Goal: Task Accomplishment & Management: Use online tool/utility

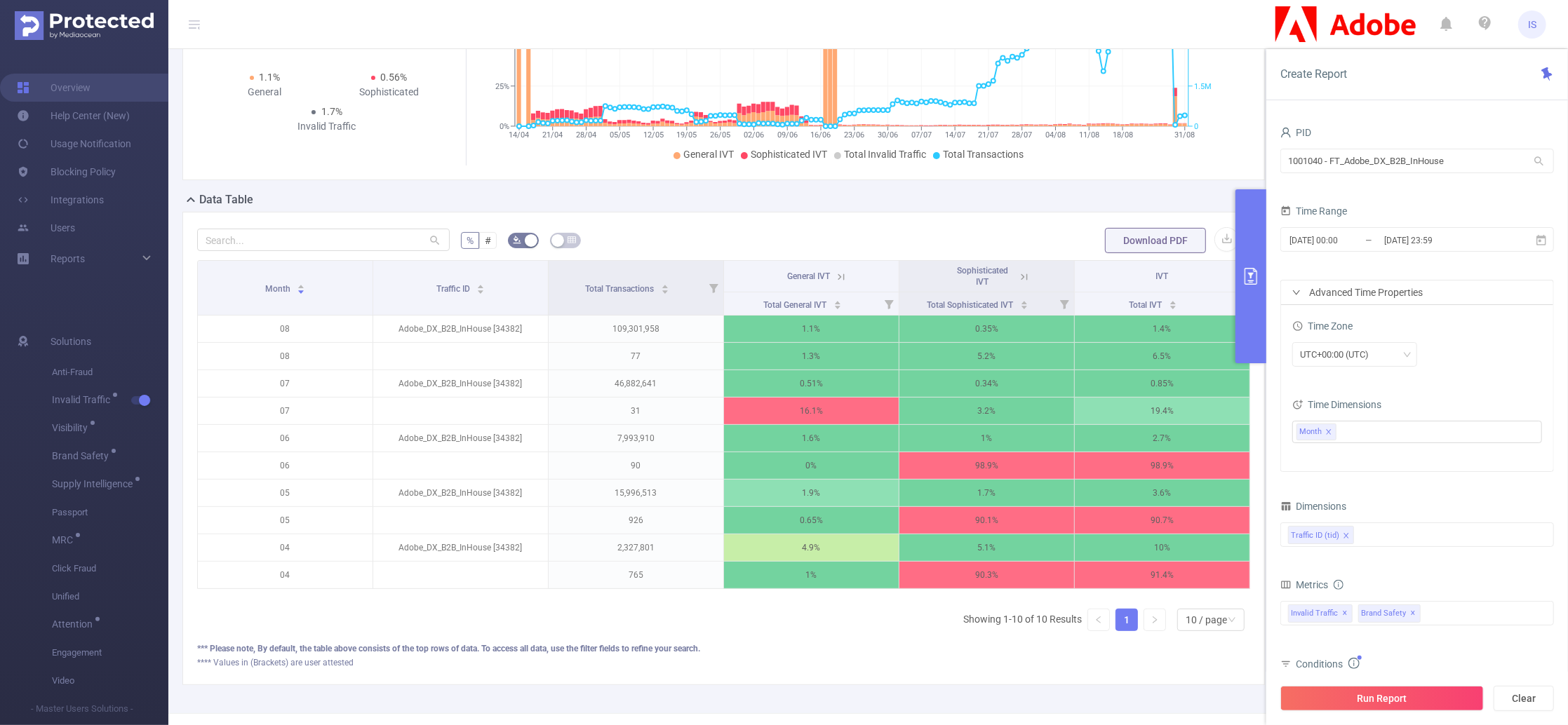
scroll to position [187, 0]
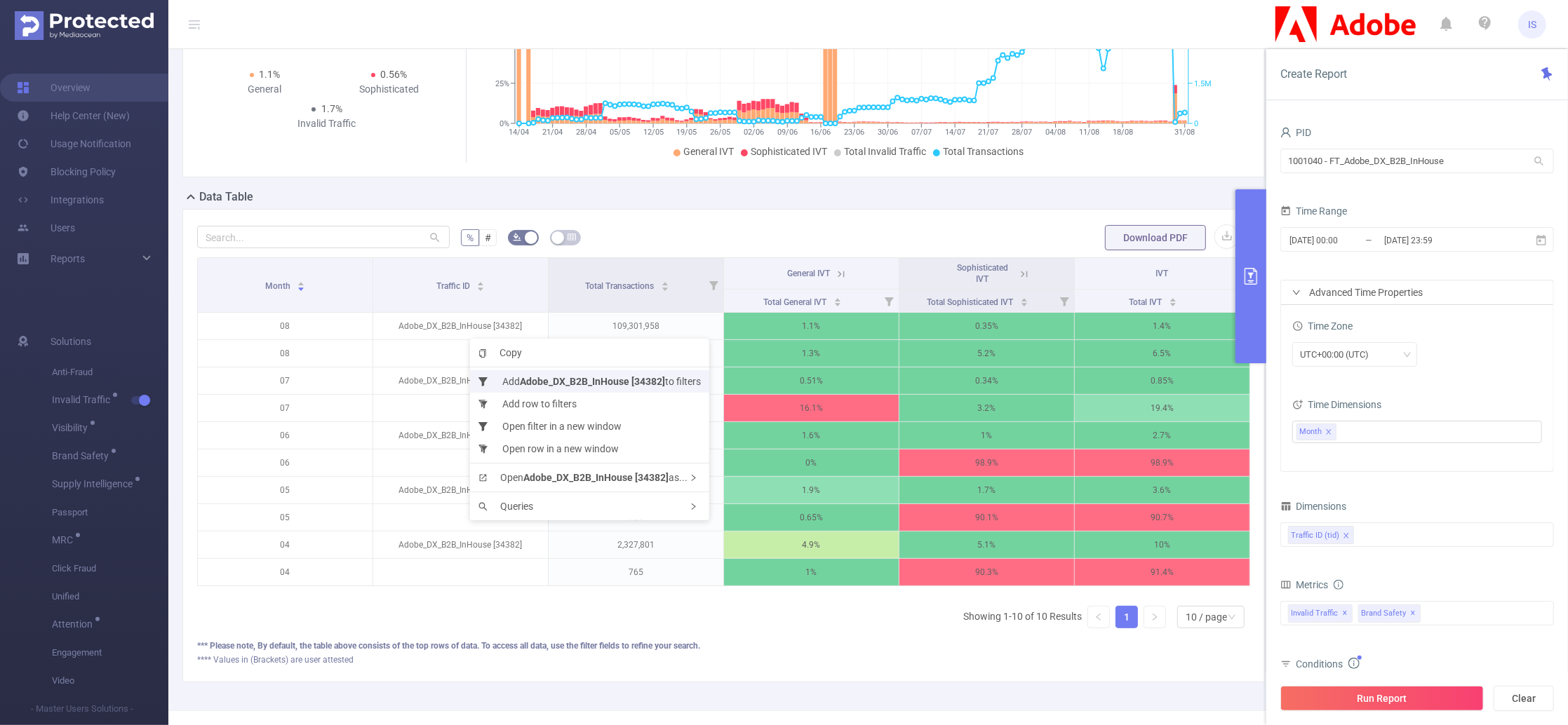
click at [531, 379] on b "Adobe_DX_B2B_InHouse [34382]" at bounding box center [593, 381] width 145 height 11
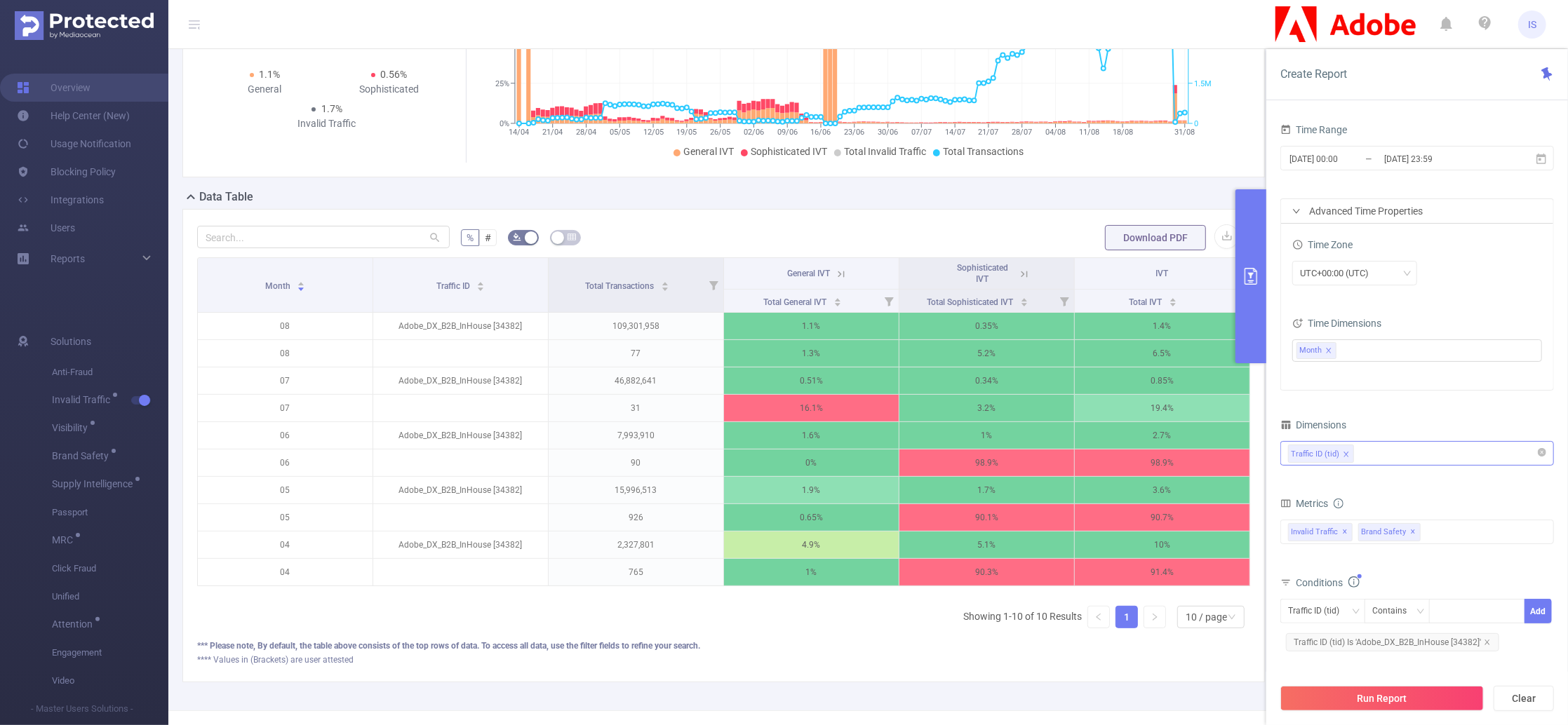
click at [1373, 460] on div "Traffic ID (tid)" at bounding box center [1417, 454] width 258 height 23
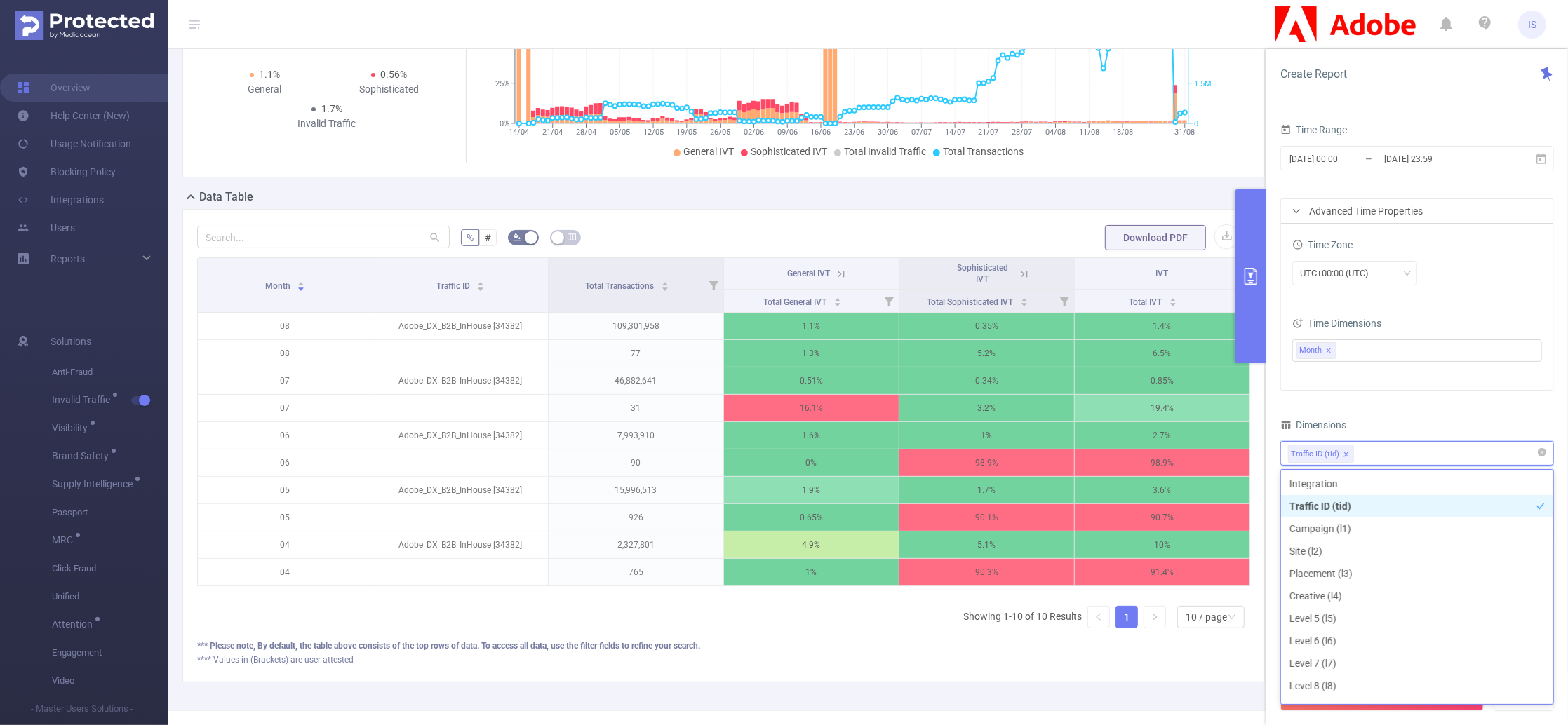
scroll to position [25, 0]
click at [1349, 500] on li "Campaign (l1)" at bounding box center [1417, 503] width 272 height 23
click at [1370, 409] on div "PID 1001040 - FT_Adobe_DX_B2B_InHouse 1001040 - FT_Adobe_DX_B2B_InHouse Time Ra…" at bounding box center [1417, 396] width 273 height 710
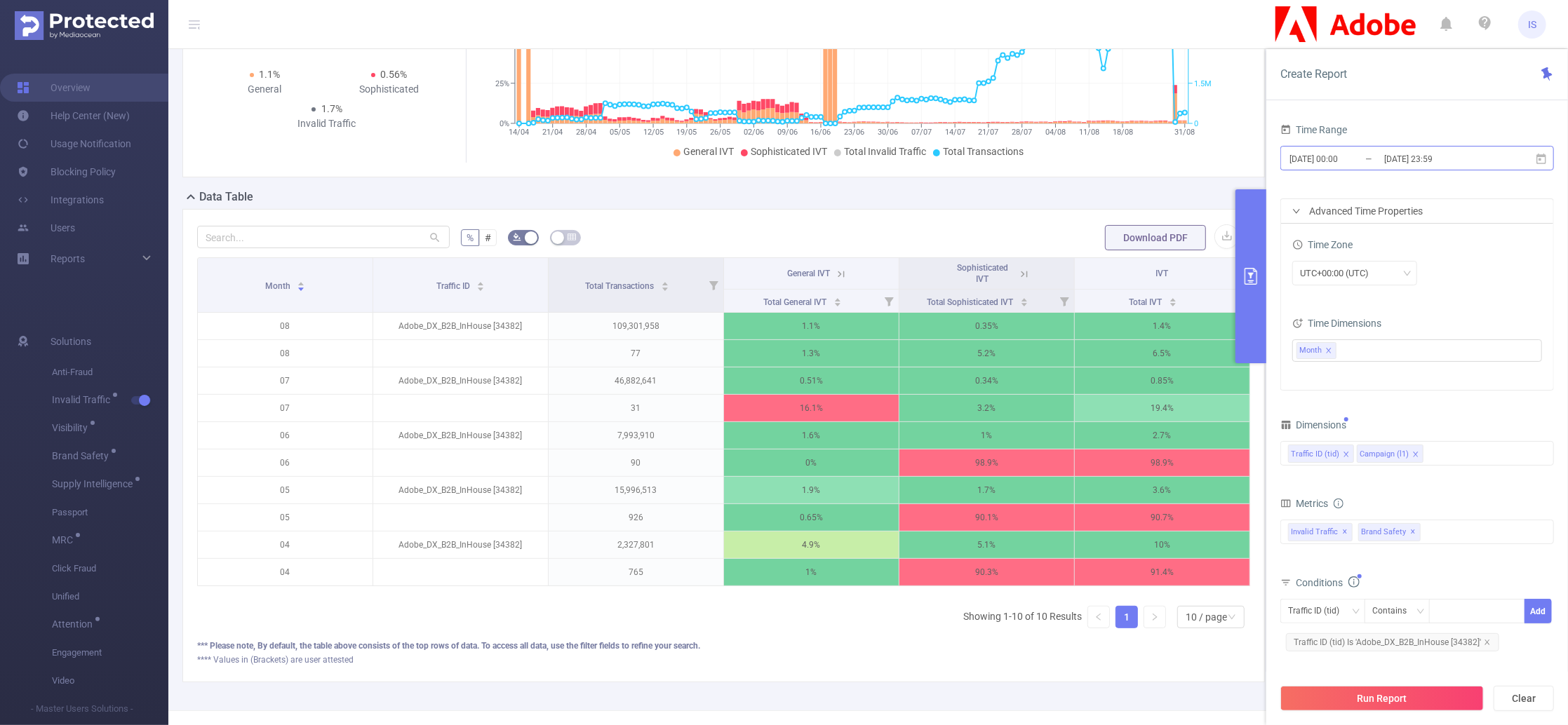
click at [1368, 151] on input "[DATE] 00:00" at bounding box center [1346, 159] width 114 height 19
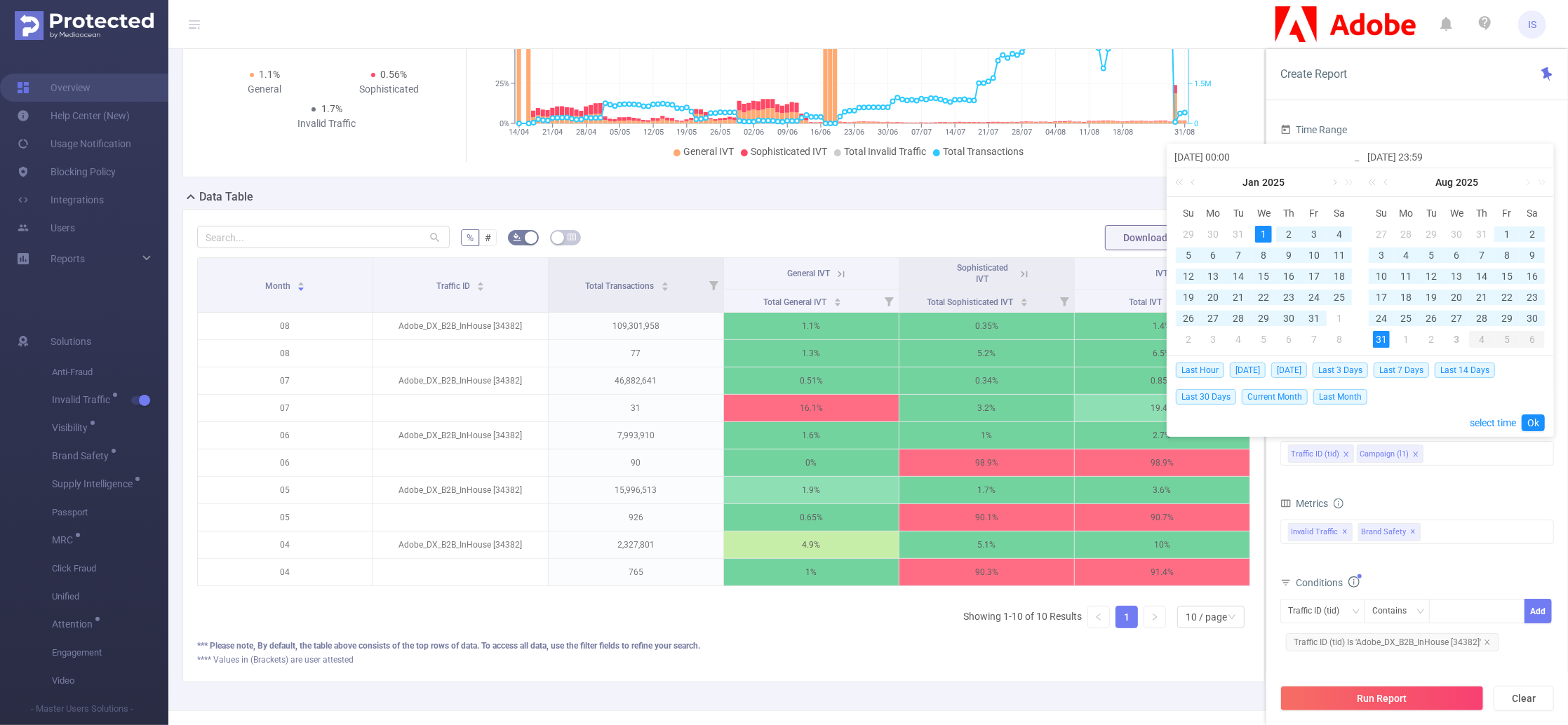
click at [1333, 179] on link at bounding box center [1334, 182] width 12 height 28
click at [1333, 179] on link at bounding box center [1334, 182] width 12 height 28
click at [1236, 236] on div "1" at bounding box center [1239, 234] width 17 height 17
click at [1384, 334] on div "31" at bounding box center [1381, 339] width 17 height 17
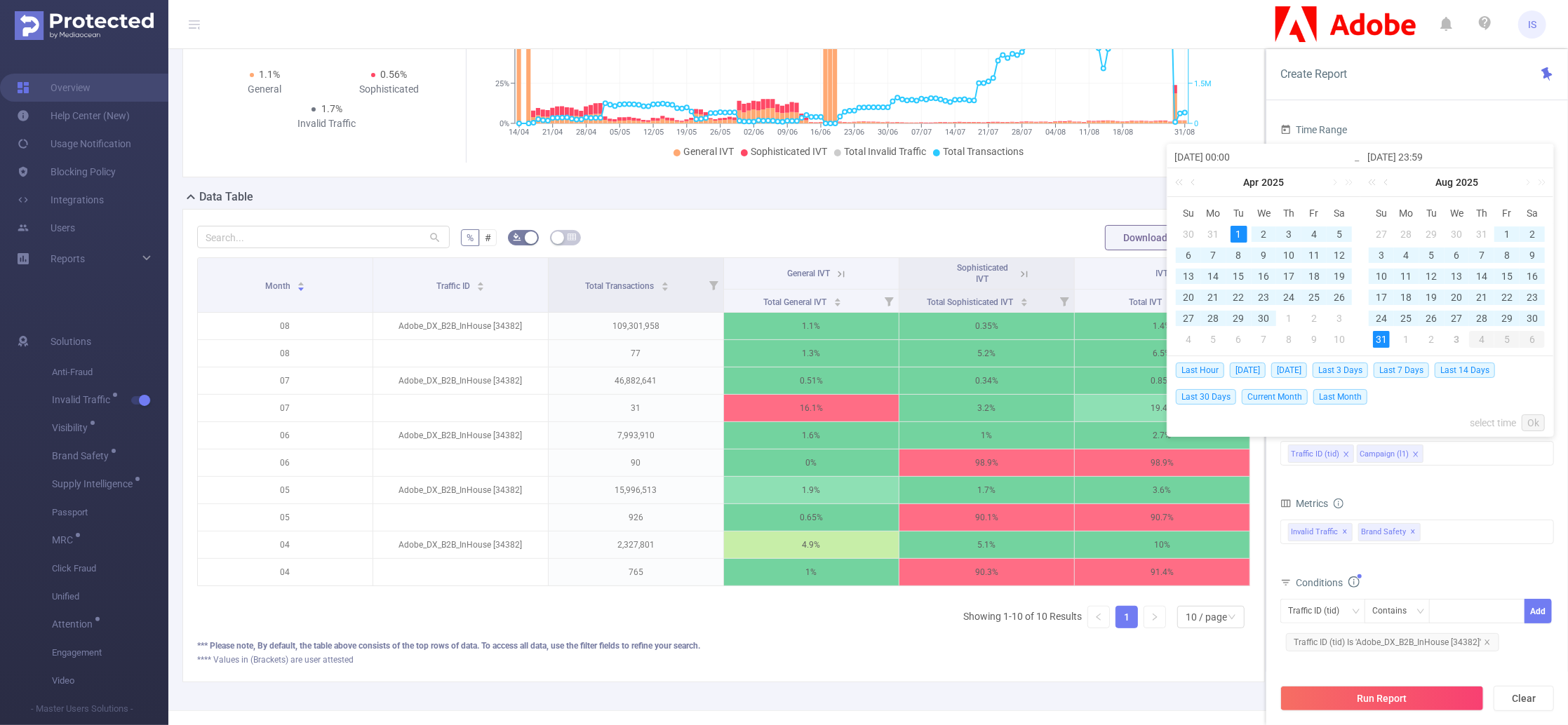
type input "[DATE] 00:00"
click at [1530, 423] on link "Ok" at bounding box center [1533, 422] width 23 height 17
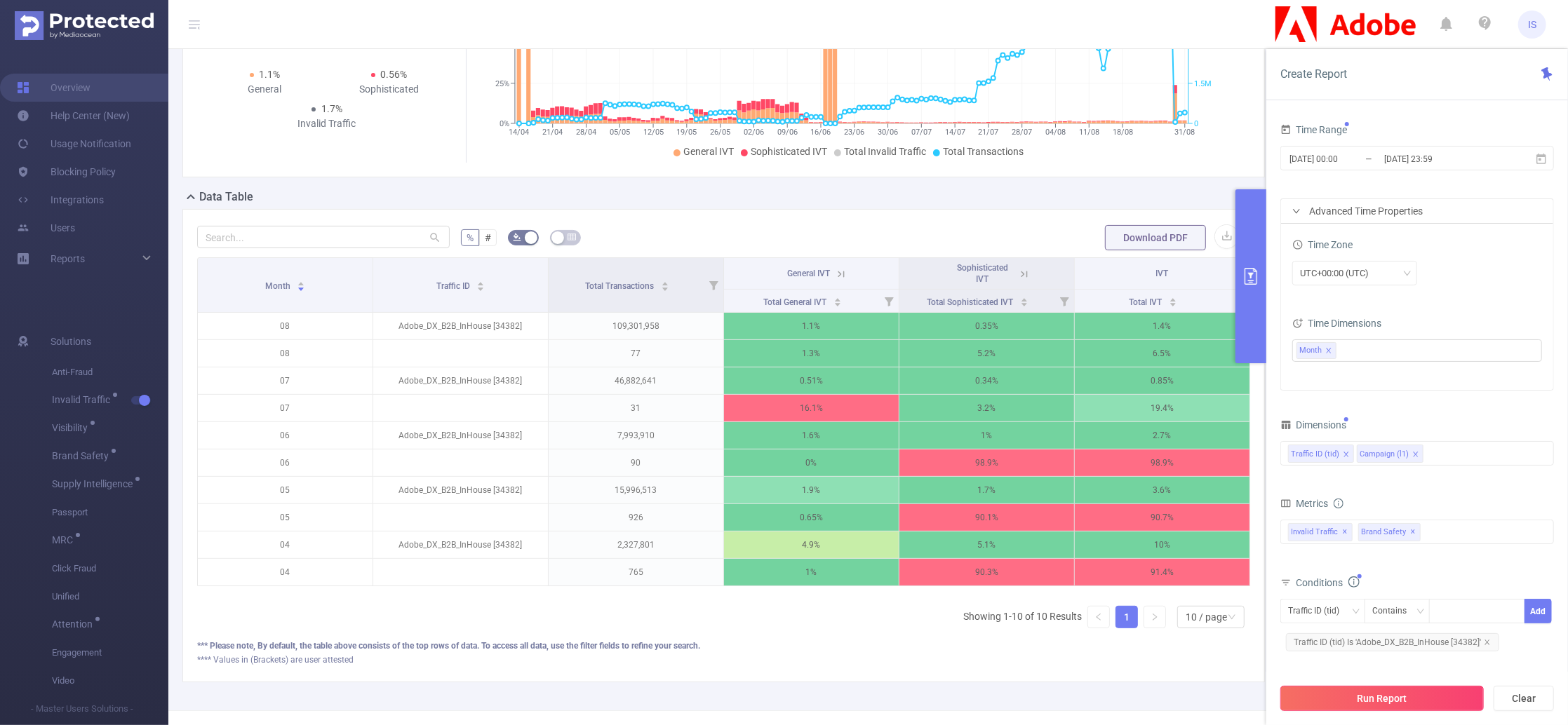
click at [1416, 706] on button "Run Report" at bounding box center [1382, 698] width 203 height 25
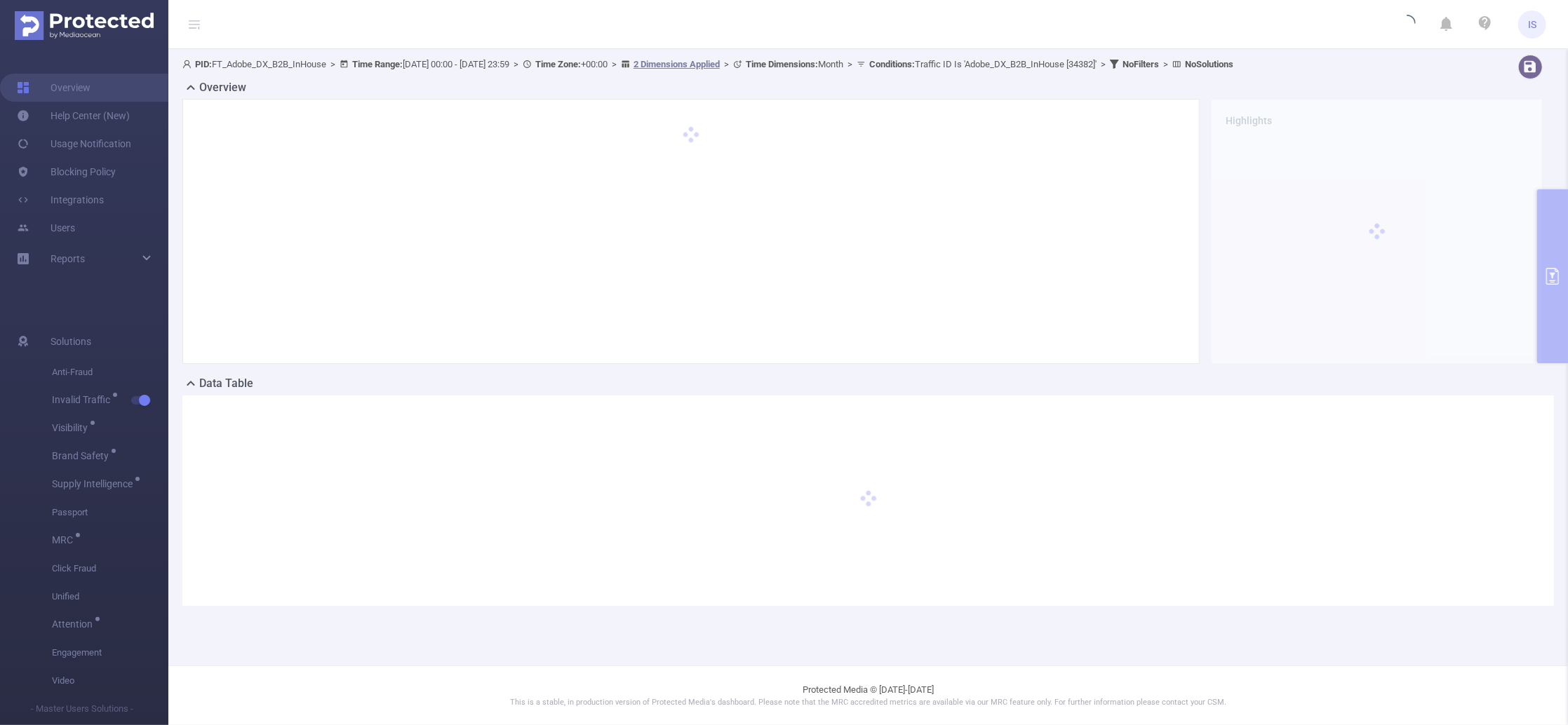
scroll to position [0, 0]
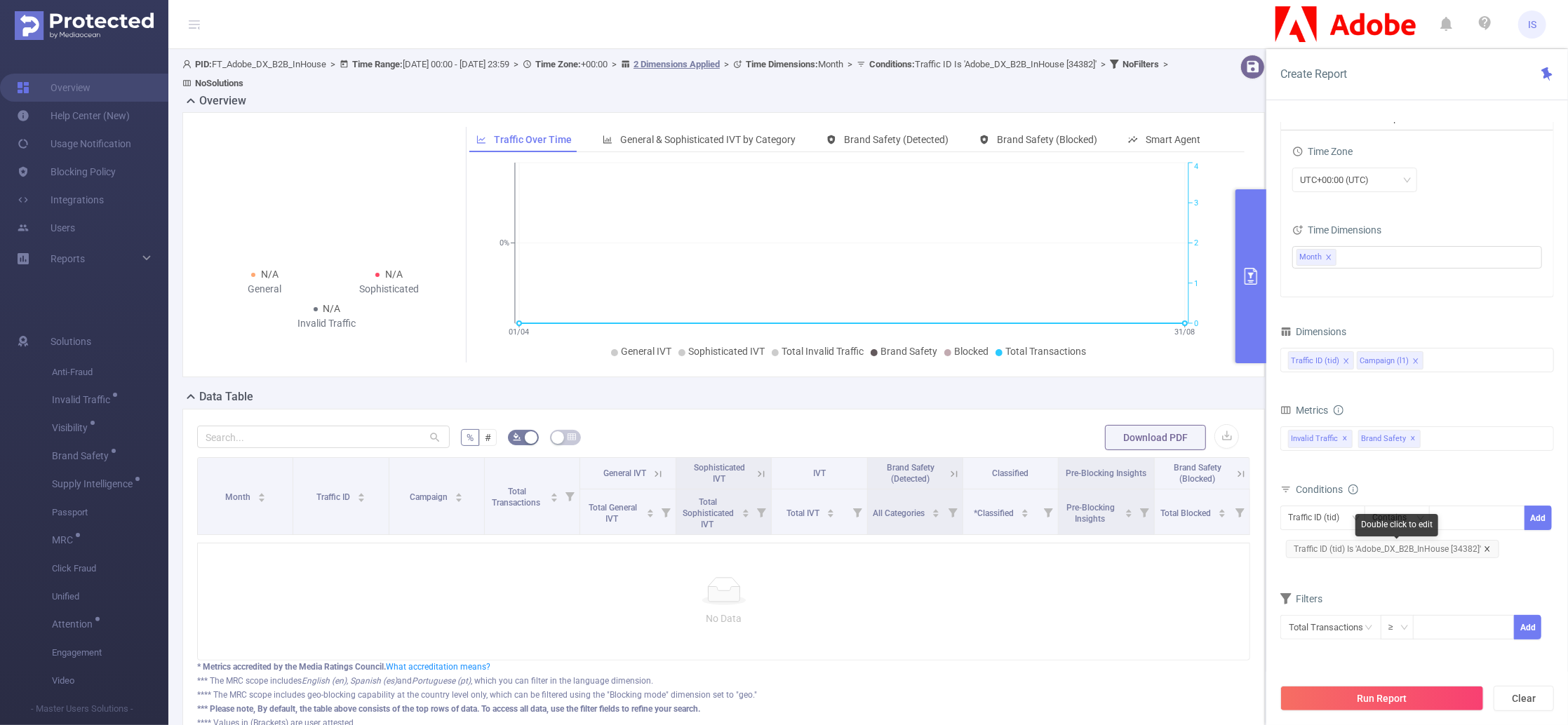
click at [1488, 549] on icon "icon: close" at bounding box center [1487, 549] width 7 height 7
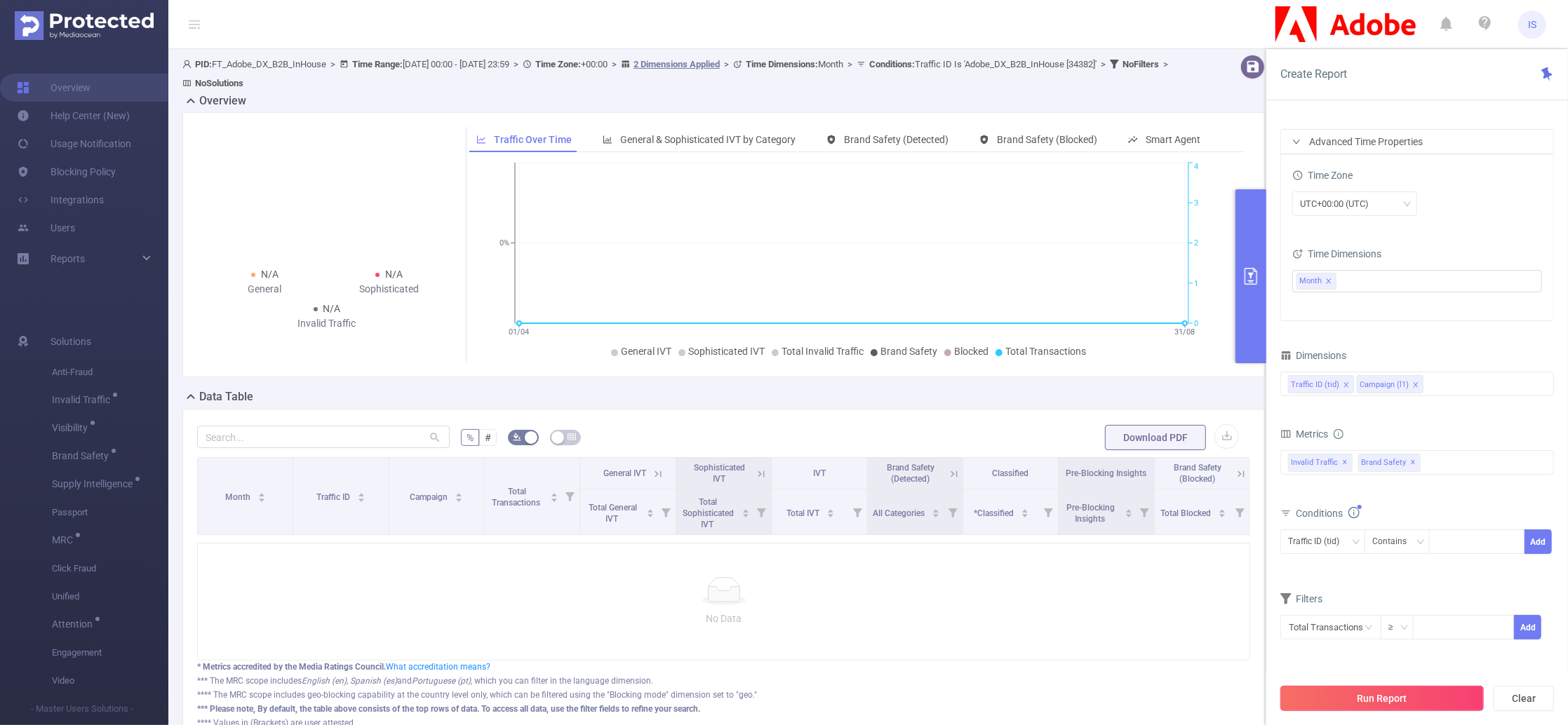
click at [1395, 700] on button "Run Report" at bounding box center [1382, 698] width 203 height 25
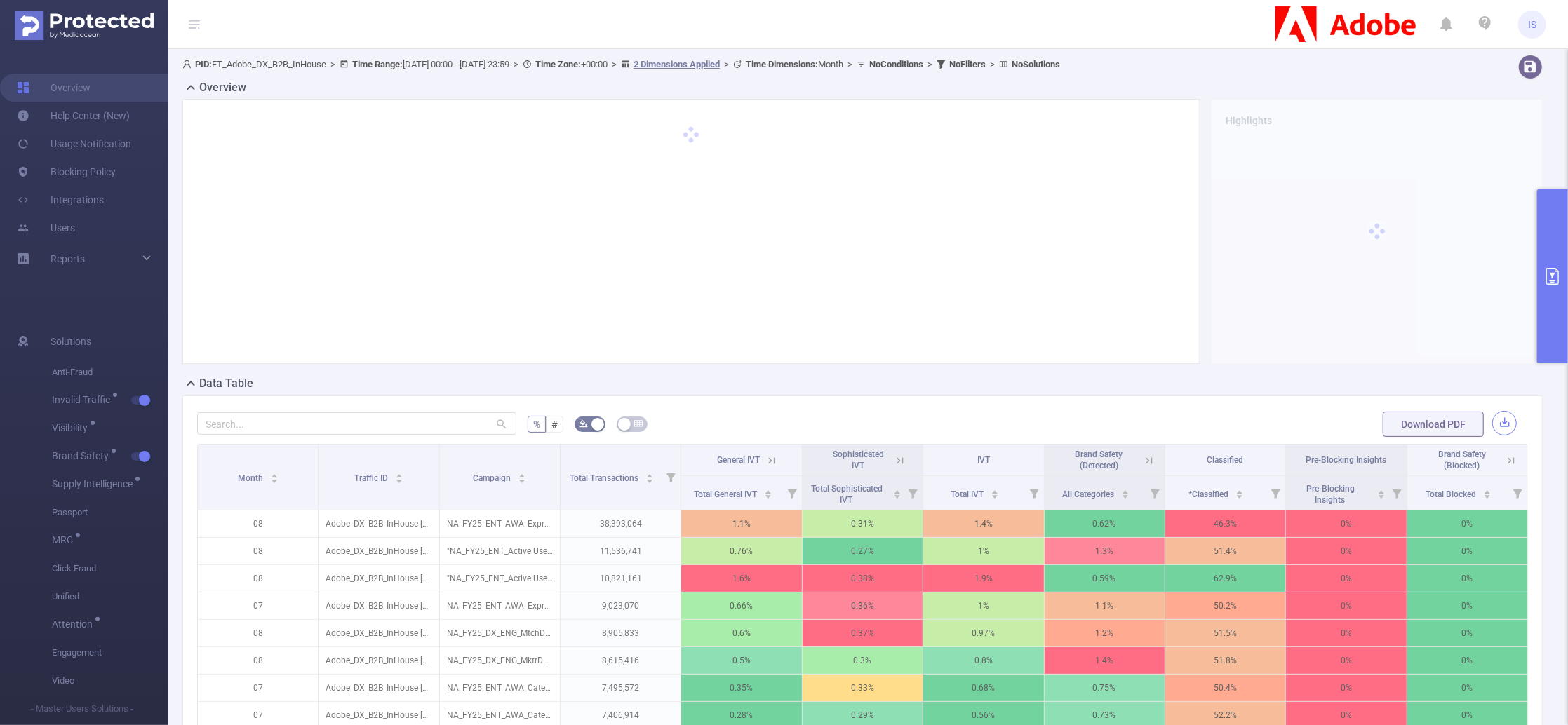
click at [1499, 423] on button "button" at bounding box center [1505, 423] width 25 height 25
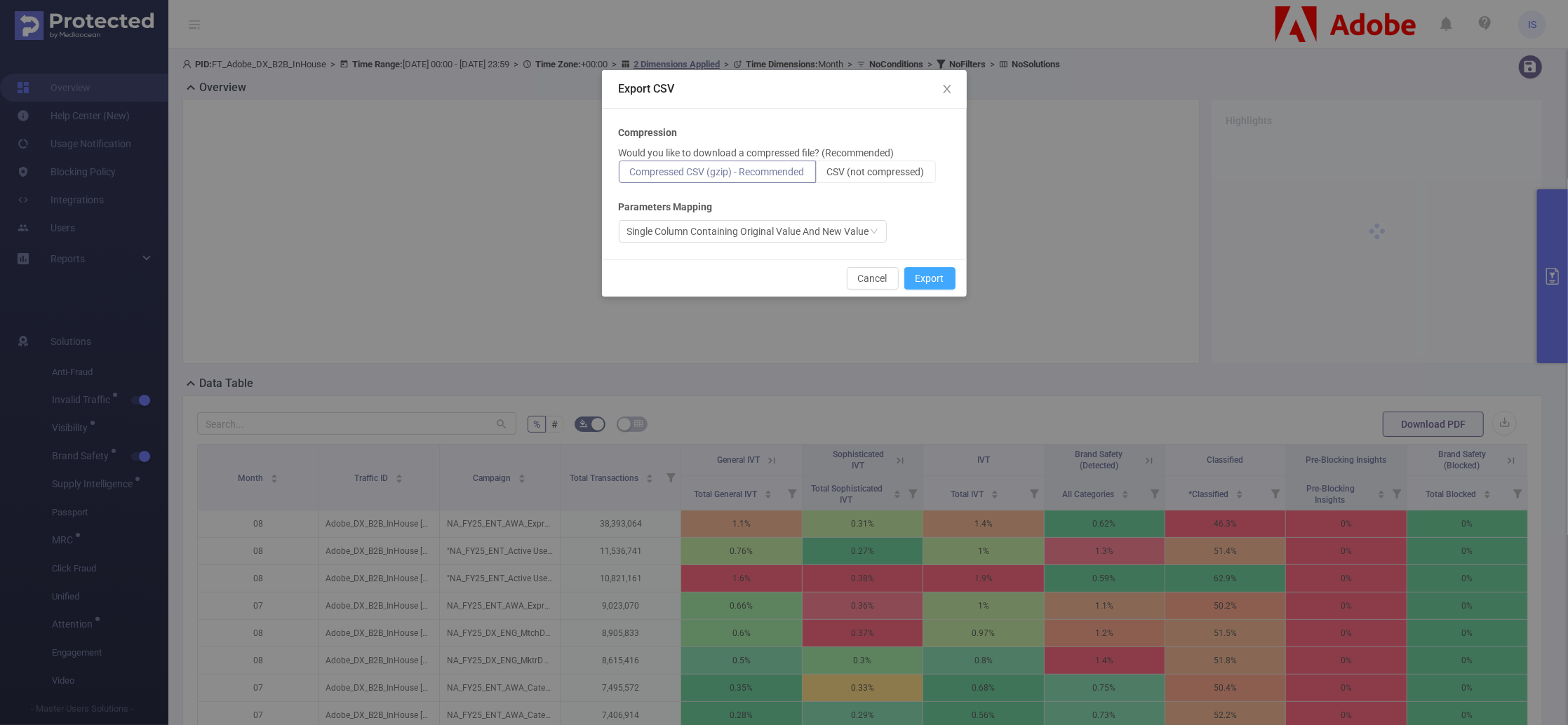
click at [936, 279] on button "Export" at bounding box center [930, 278] width 51 height 23
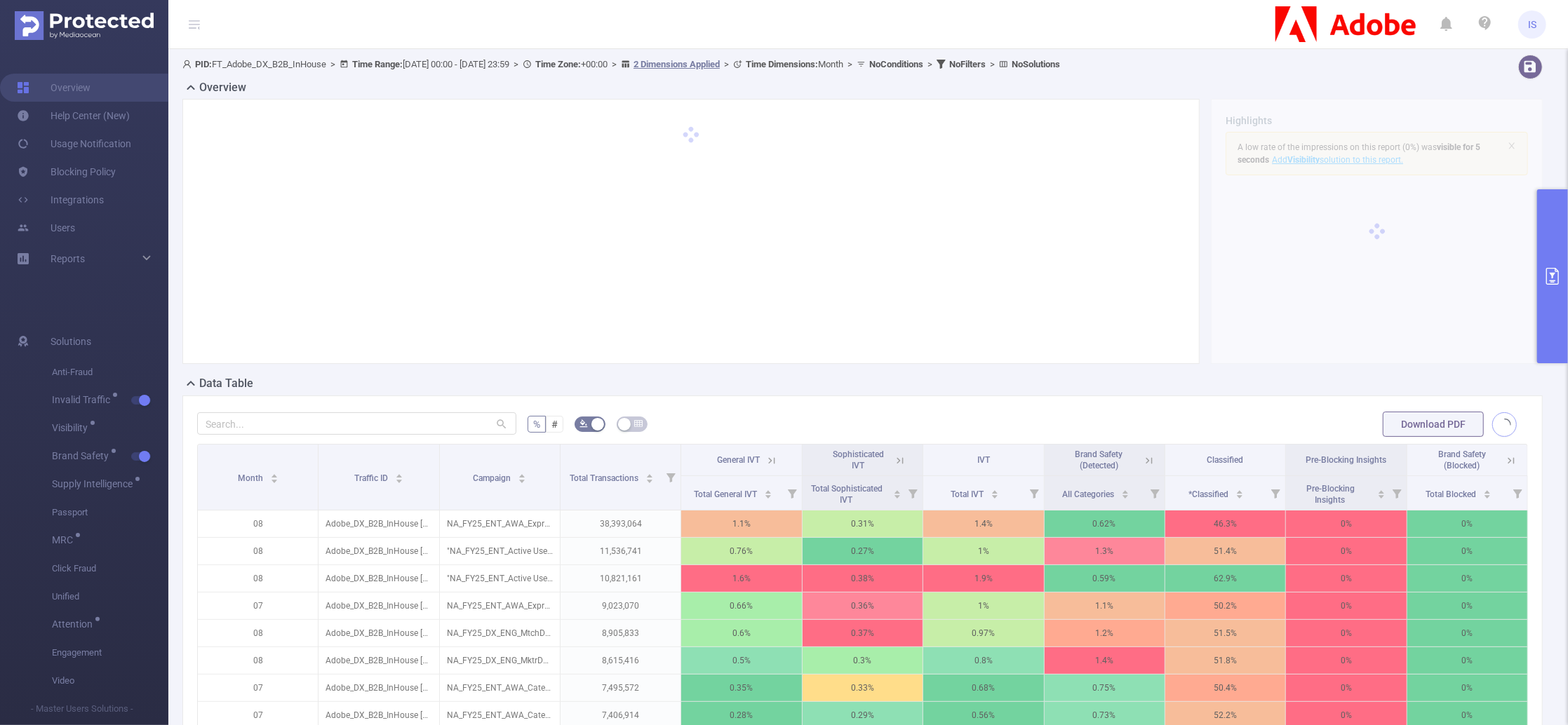
scroll to position [94, 0]
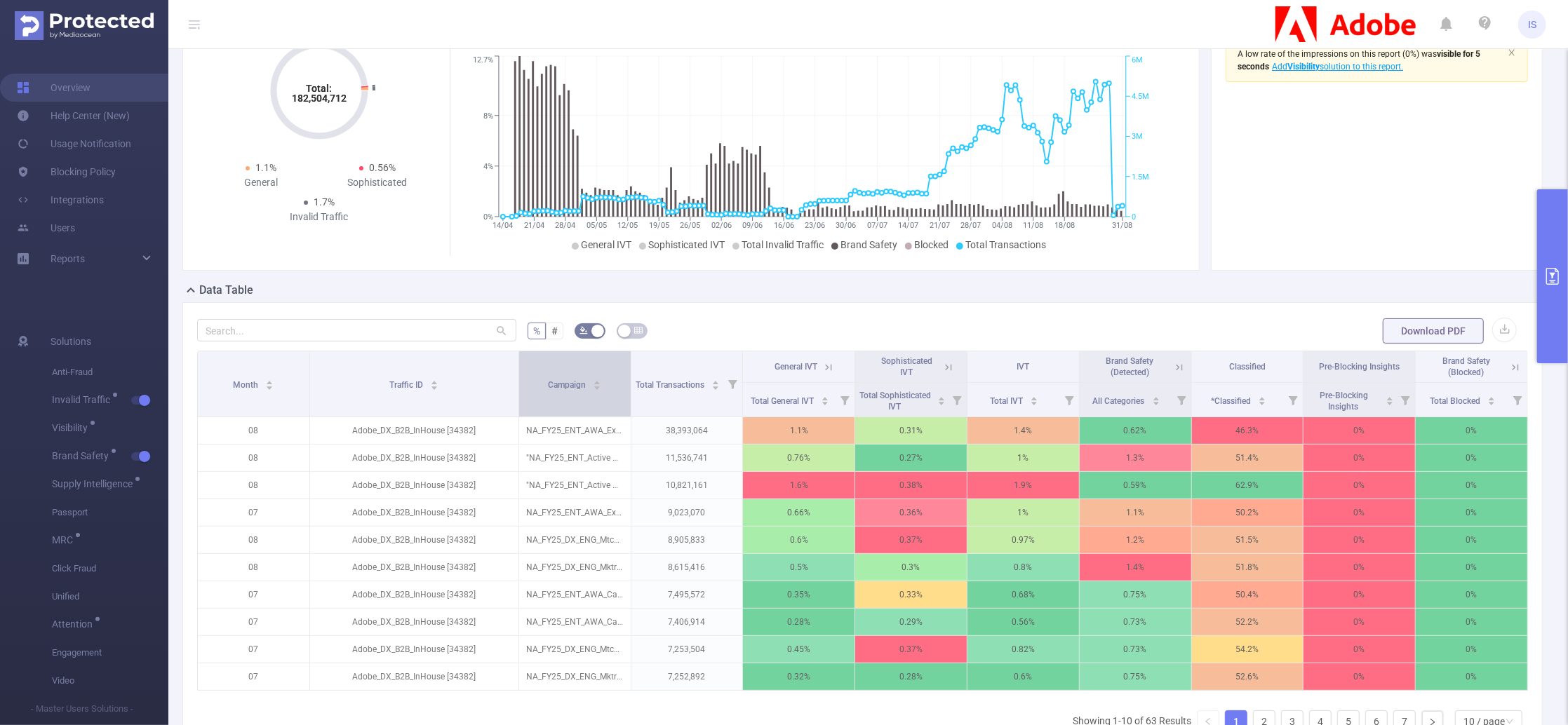
drag, startPoint x: 434, startPoint y: 397, endPoint x: 497, endPoint y: 397, distance: 63.0
click at [497, 397] on th "Traffic ID" at bounding box center [414, 384] width 209 height 66
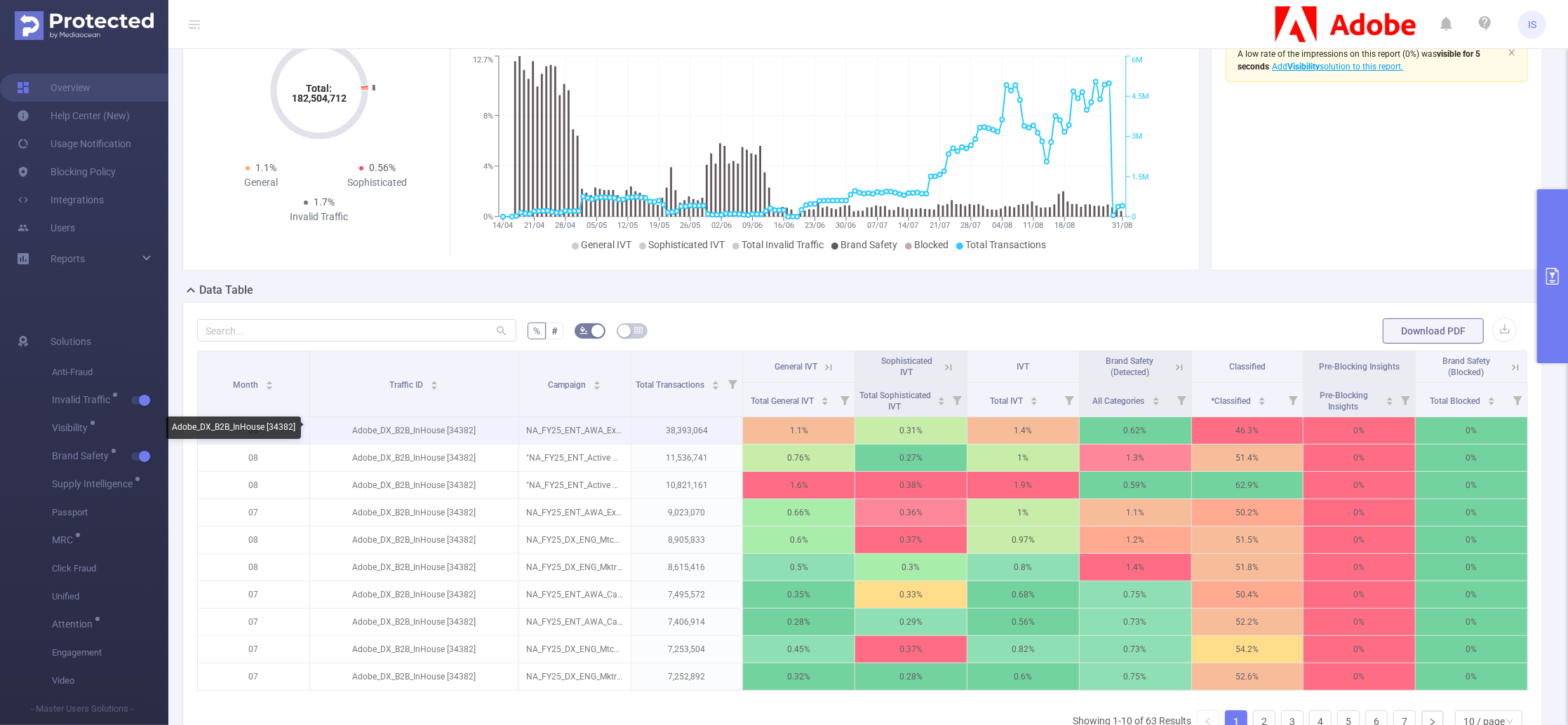
click at [458, 430] on p "Adobe_DX_B2B_InHouse [34382]" at bounding box center [414, 431] width 208 height 26
copy p "34382"
click at [463, 431] on p "Adobe_DX_B2B_InHouse [34382]" at bounding box center [414, 431] width 208 height 26
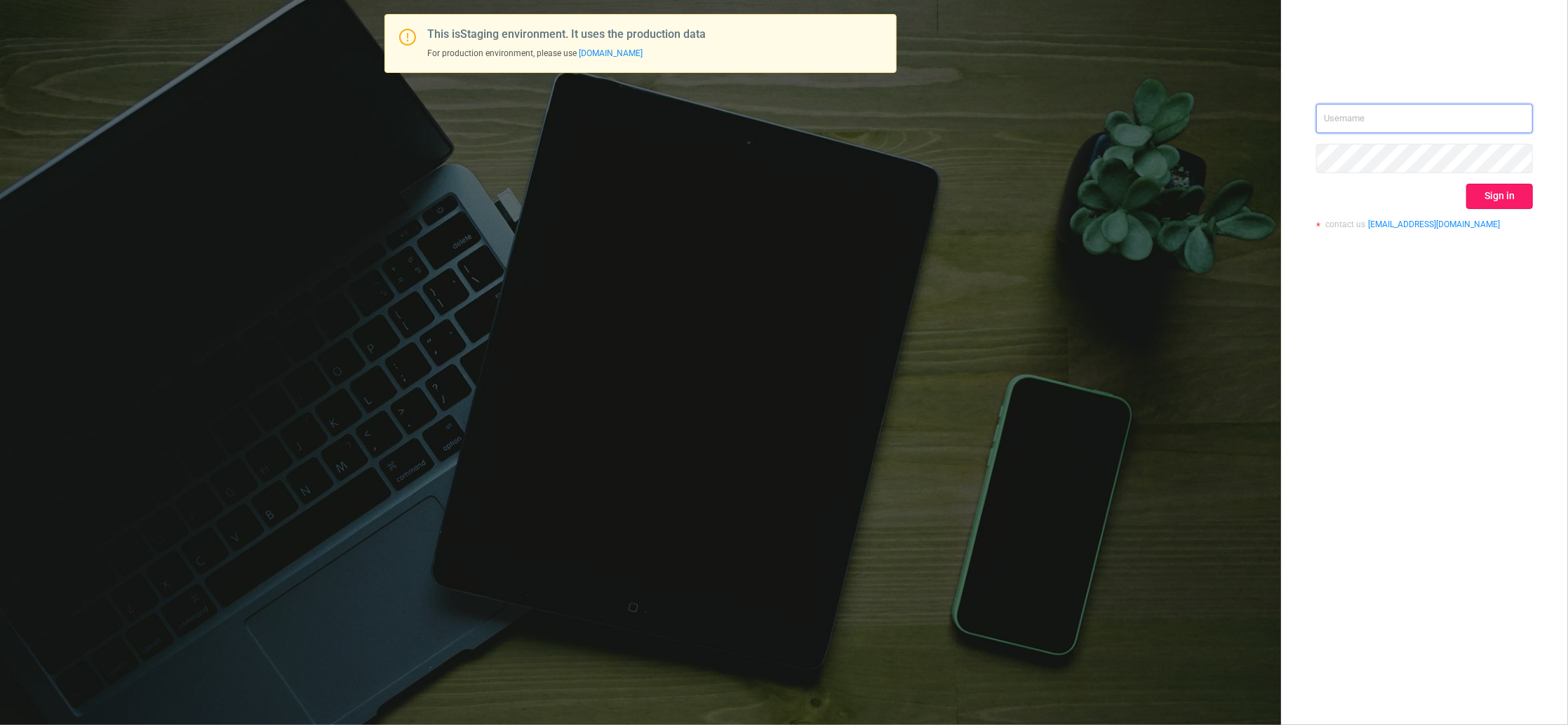
type input "igor@protected.media"
click at [1510, 199] on button "Sign in" at bounding box center [1500, 196] width 67 height 25
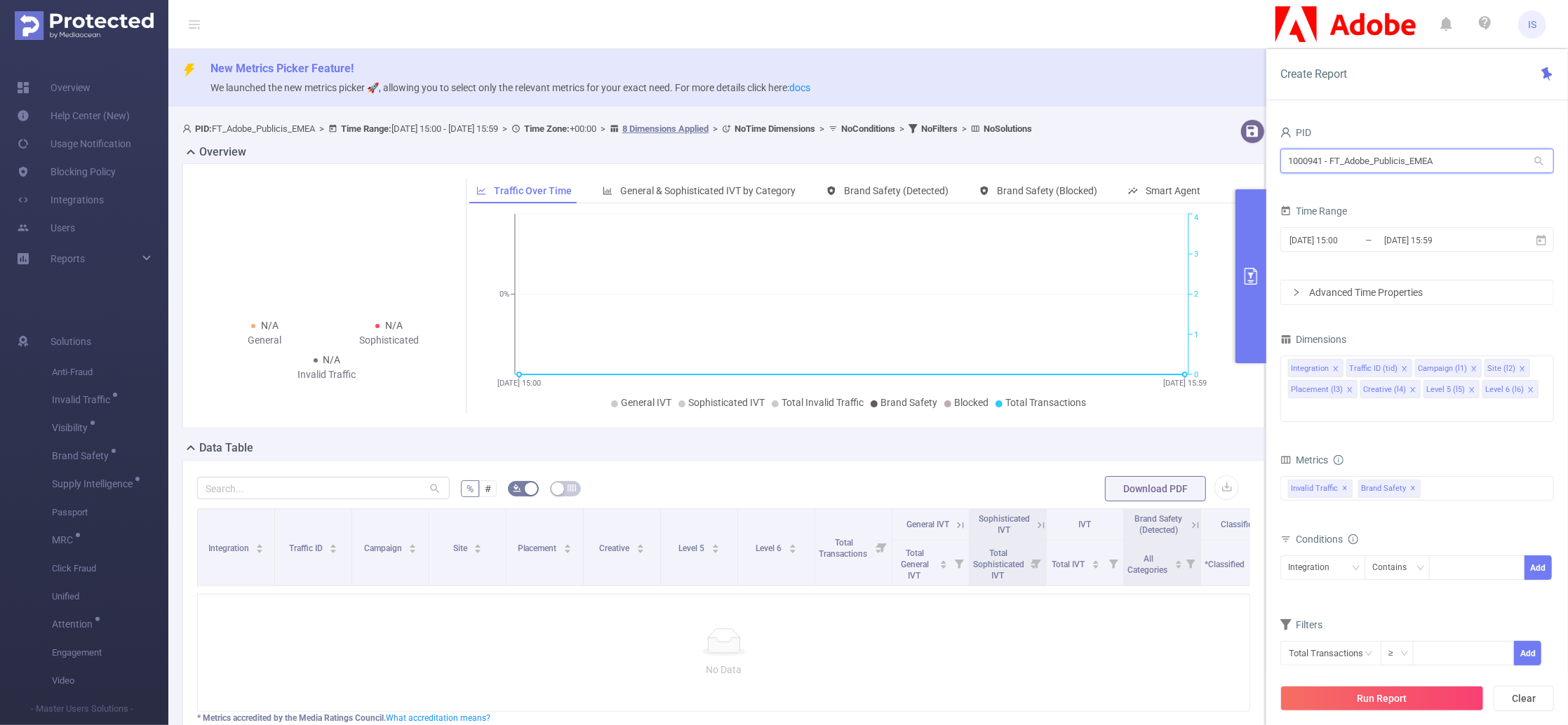
drag, startPoint x: 1467, startPoint y: 164, endPoint x: 905, endPoint y: 151, distance: 562.2
click at [905, 151] on section "PID: FT_Adobe_Publicis_EMEA > Time Range: 2025-09-03 15:00 - 2025-09-03 15:59 >…" at bounding box center [868, 469] width 1400 height 711
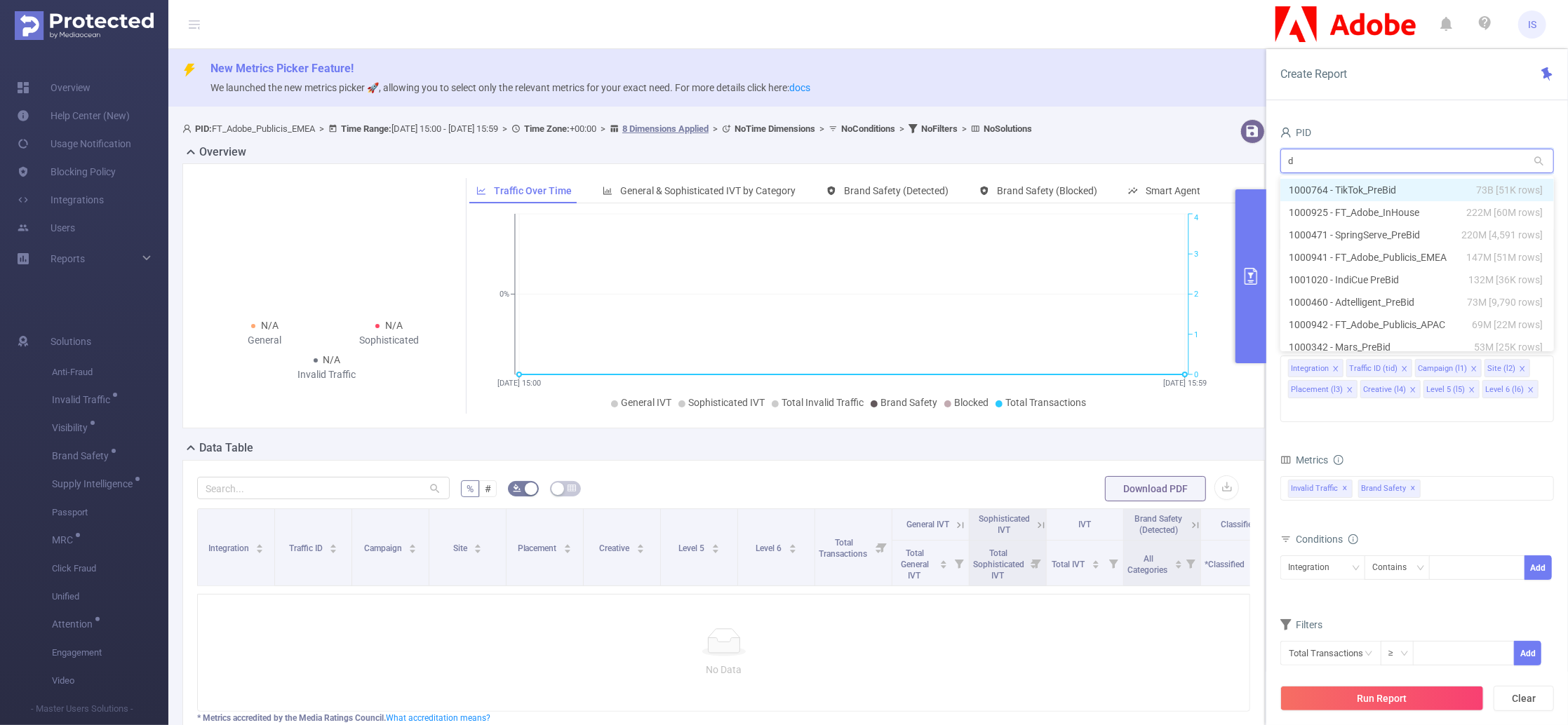
type input "dx"
click at [1349, 191] on li "1001040 - FT_Adobe_DX_B2B_InHouse 352K [41K rows]" at bounding box center [1417, 190] width 273 height 23
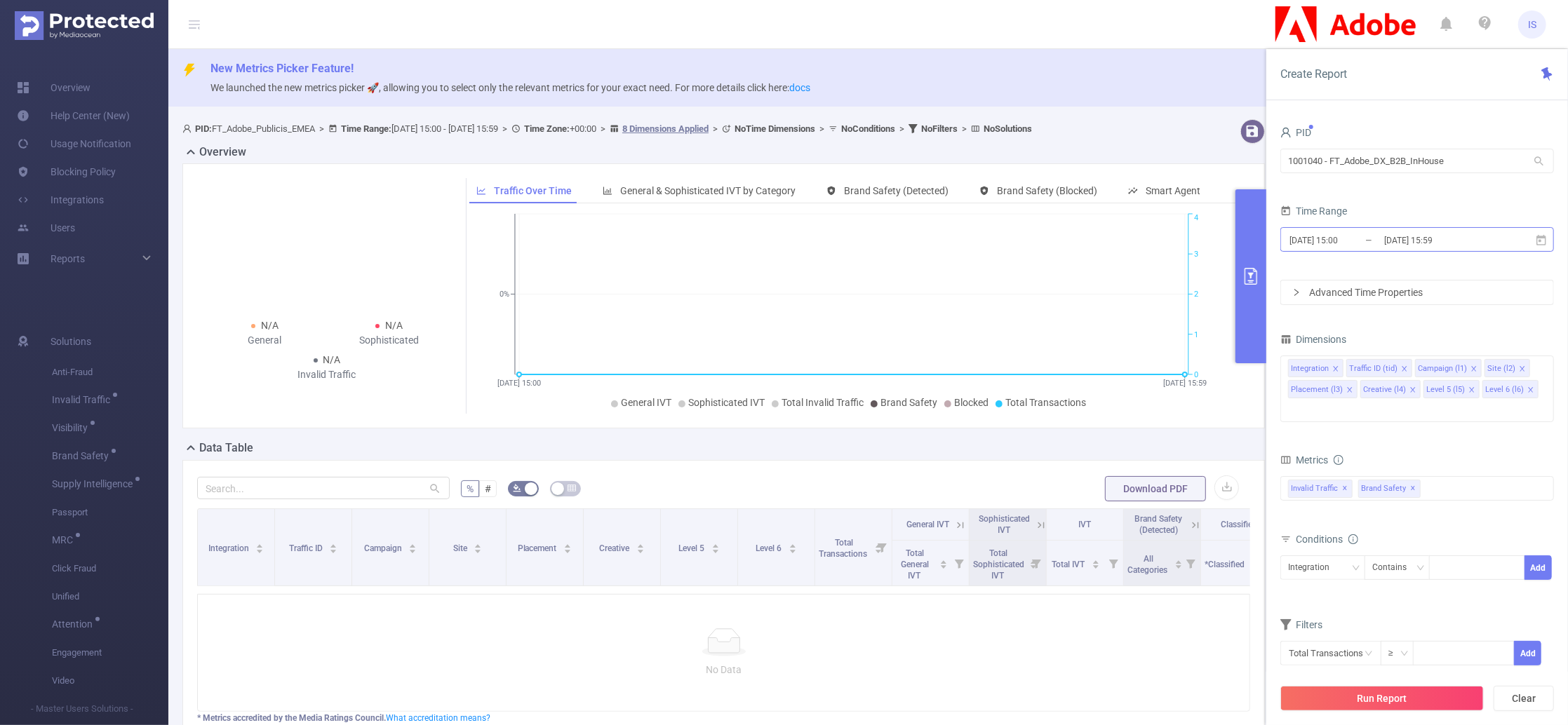
click at [1348, 243] on input "2025-09-03 15:00" at bounding box center [1346, 241] width 114 height 19
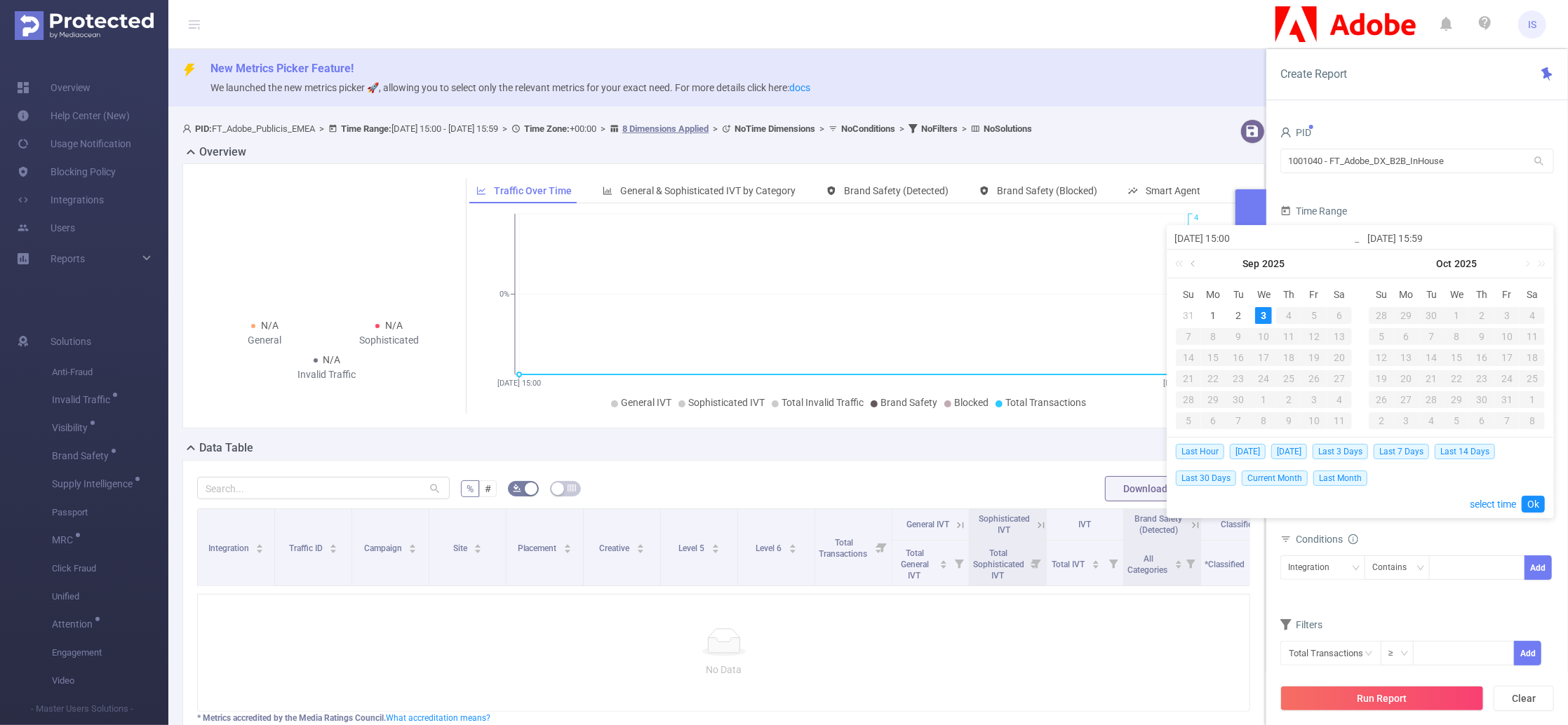
click at [1193, 268] on link at bounding box center [1194, 264] width 12 height 28
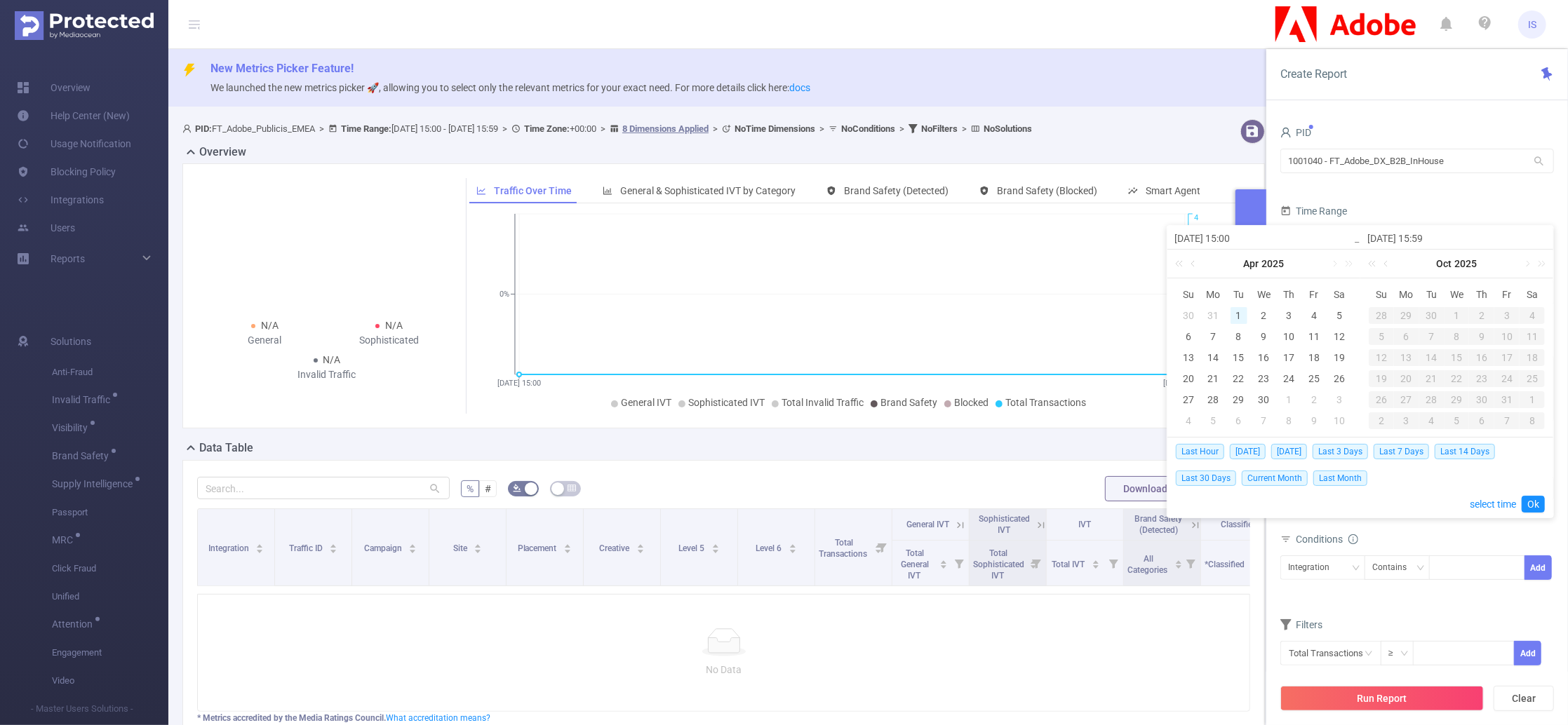
click at [1238, 319] on div "1" at bounding box center [1239, 315] width 17 height 17
click at [1386, 266] on link at bounding box center [1387, 264] width 12 height 28
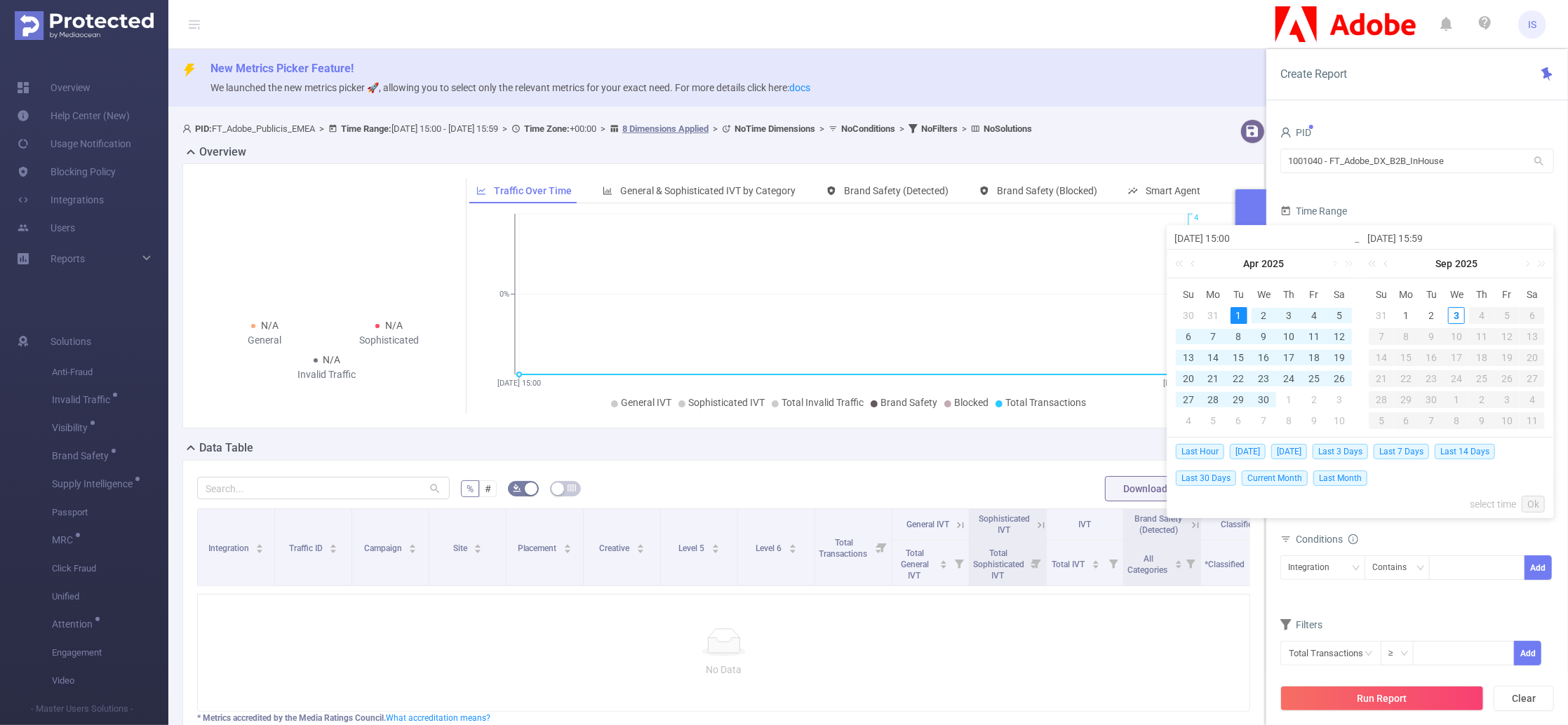
click at [1380, 312] on div "31" at bounding box center [1381, 315] width 17 height 17
type input "2025-04-01 15:00"
type input "2025-08-31 15:59"
type input "2025-04-01 15:00"
type input "2025-08-31 15:59"
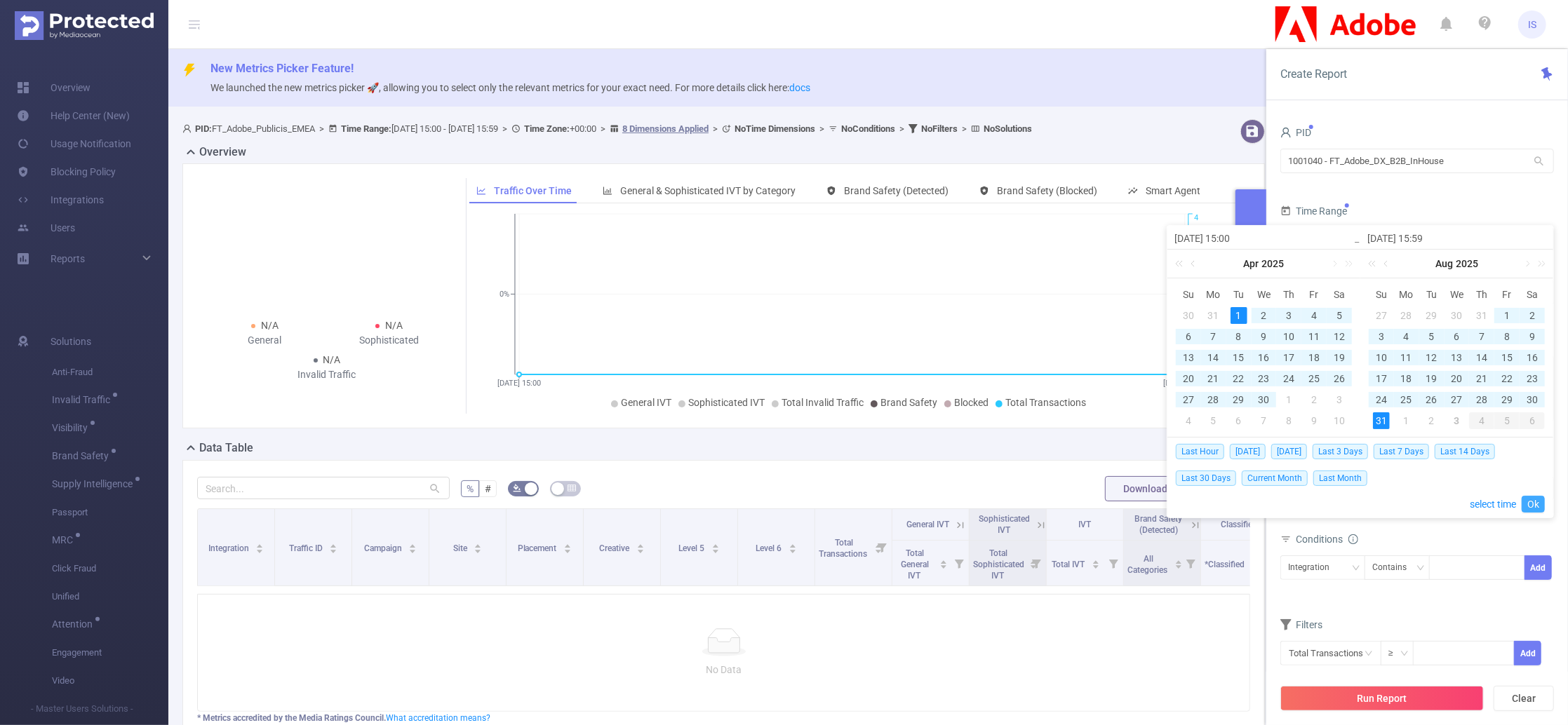
click at [1538, 513] on link "Ok" at bounding box center [1533, 503] width 23 height 17
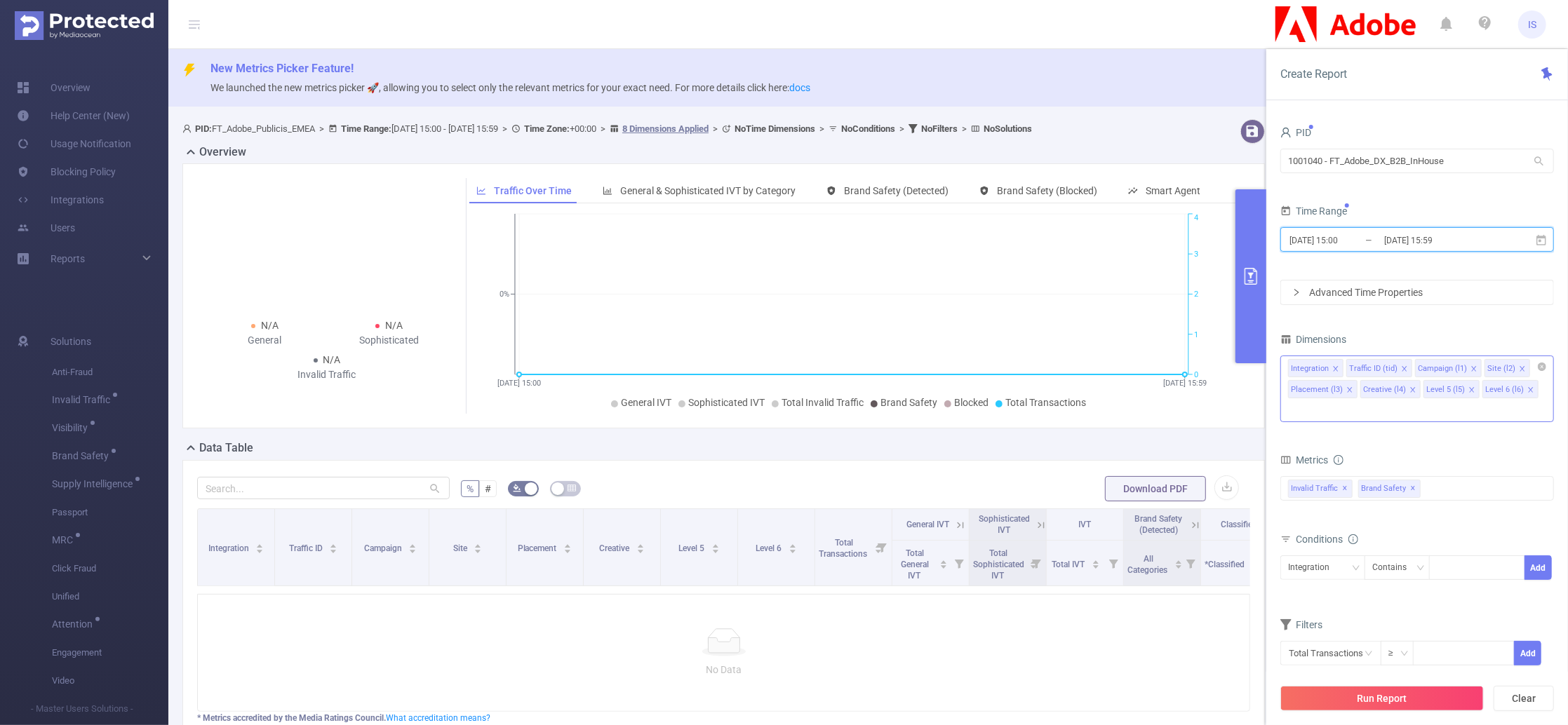
click at [1404, 365] on icon "icon: close" at bounding box center [1405, 369] width 7 height 7
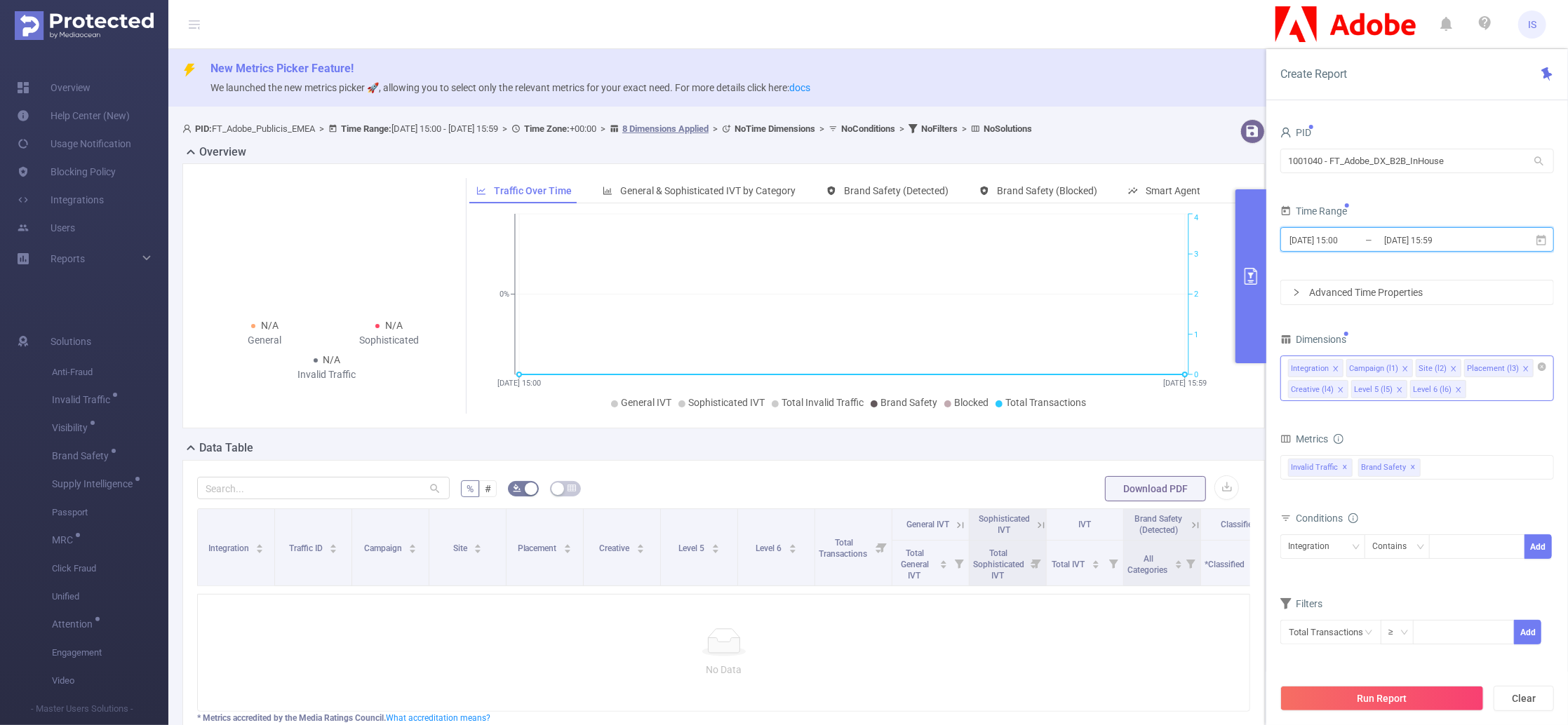
click at [1405, 369] on icon "icon: close" at bounding box center [1405, 369] width 7 height 7
click at [1382, 370] on icon "icon: close" at bounding box center [1384, 369] width 7 height 7
click at [1405, 370] on icon "icon: close" at bounding box center [1408, 369] width 5 height 5
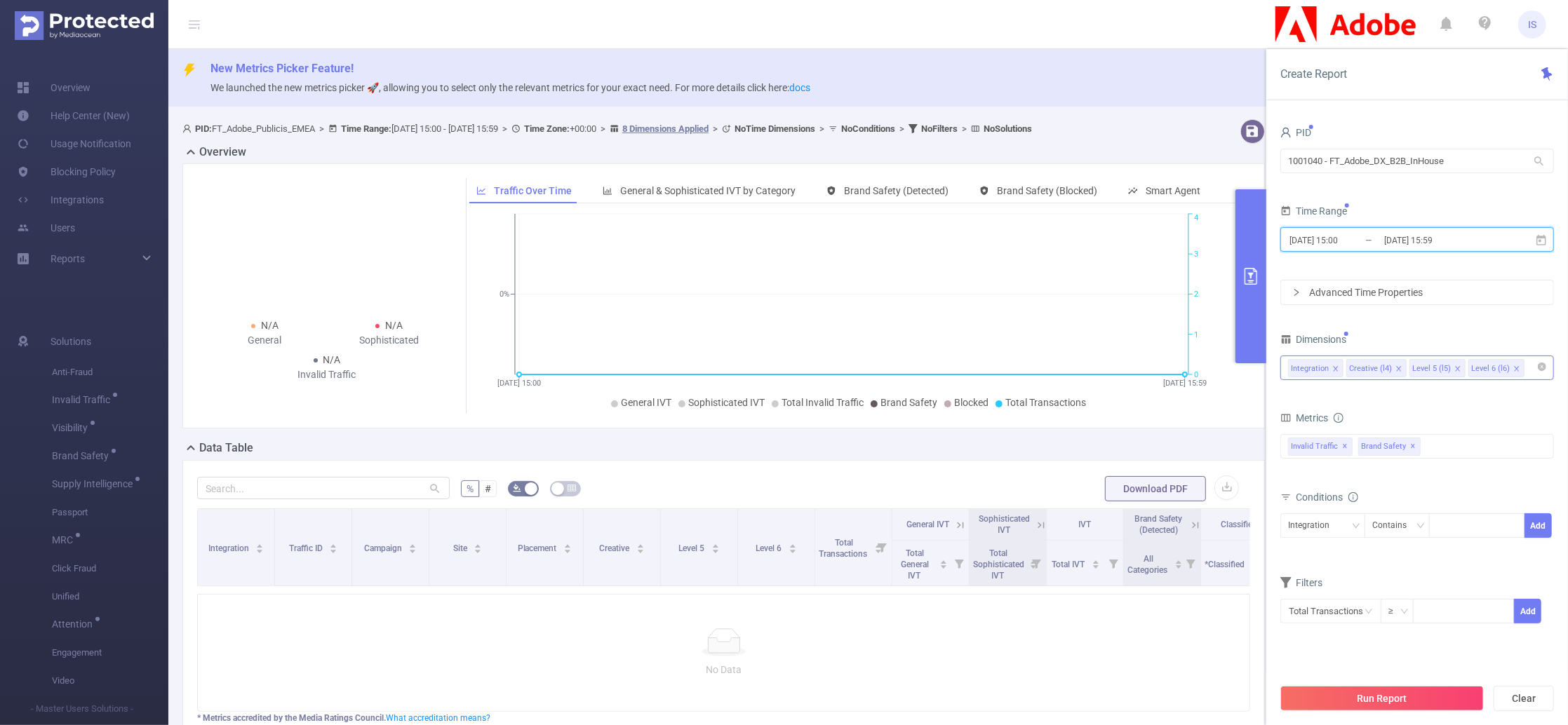
click at [1396, 370] on icon "icon: close" at bounding box center [1399, 369] width 5 height 5
click at [1395, 370] on icon "icon: close" at bounding box center [1395, 369] width 7 height 7
click at [1338, 371] on icon "icon: close" at bounding box center [1336, 369] width 7 height 7
click at [1349, 370] on div at bounding box center [1417, 368] width 258 height 23
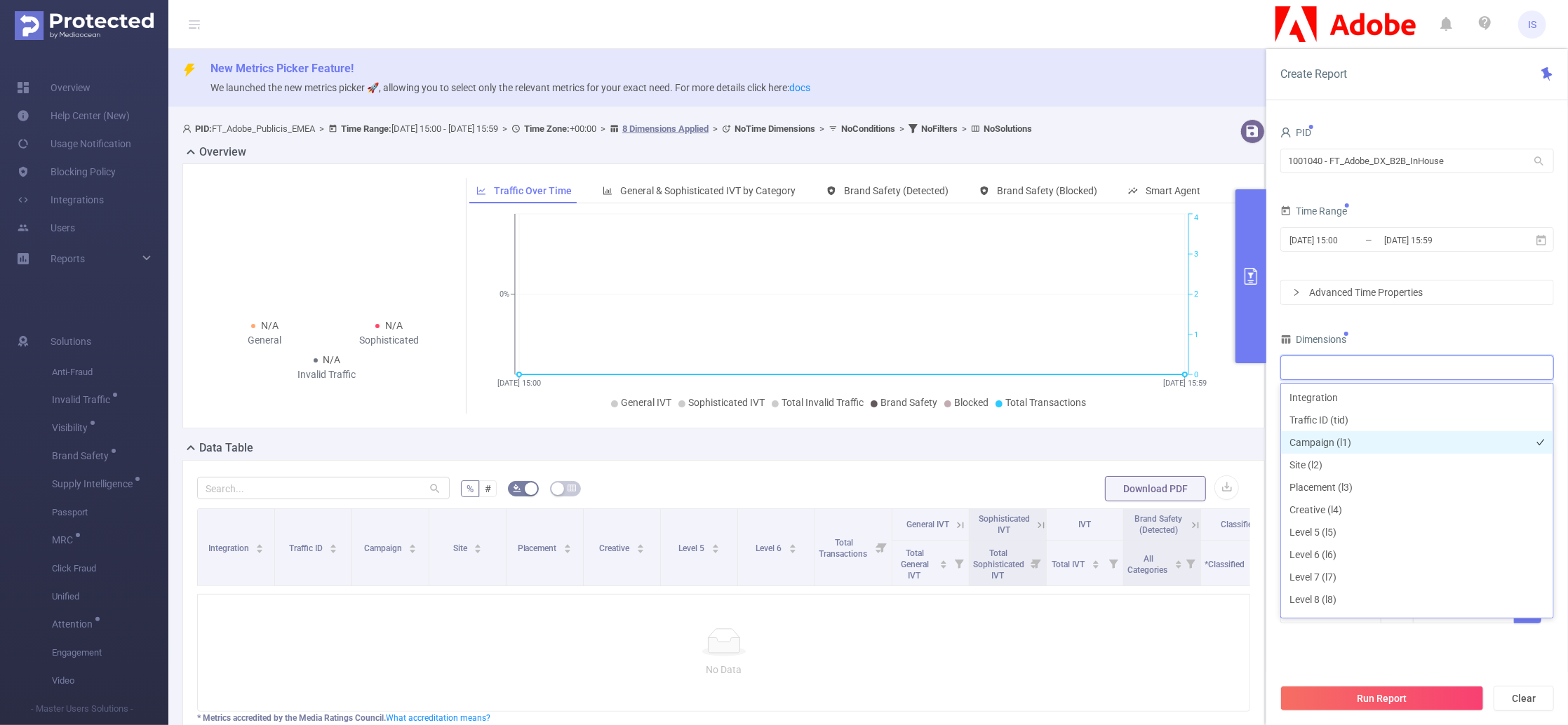
click at [1342, 441] on li "Campaign (l1)" at bounding box center [1417, 443] width 272 height 23
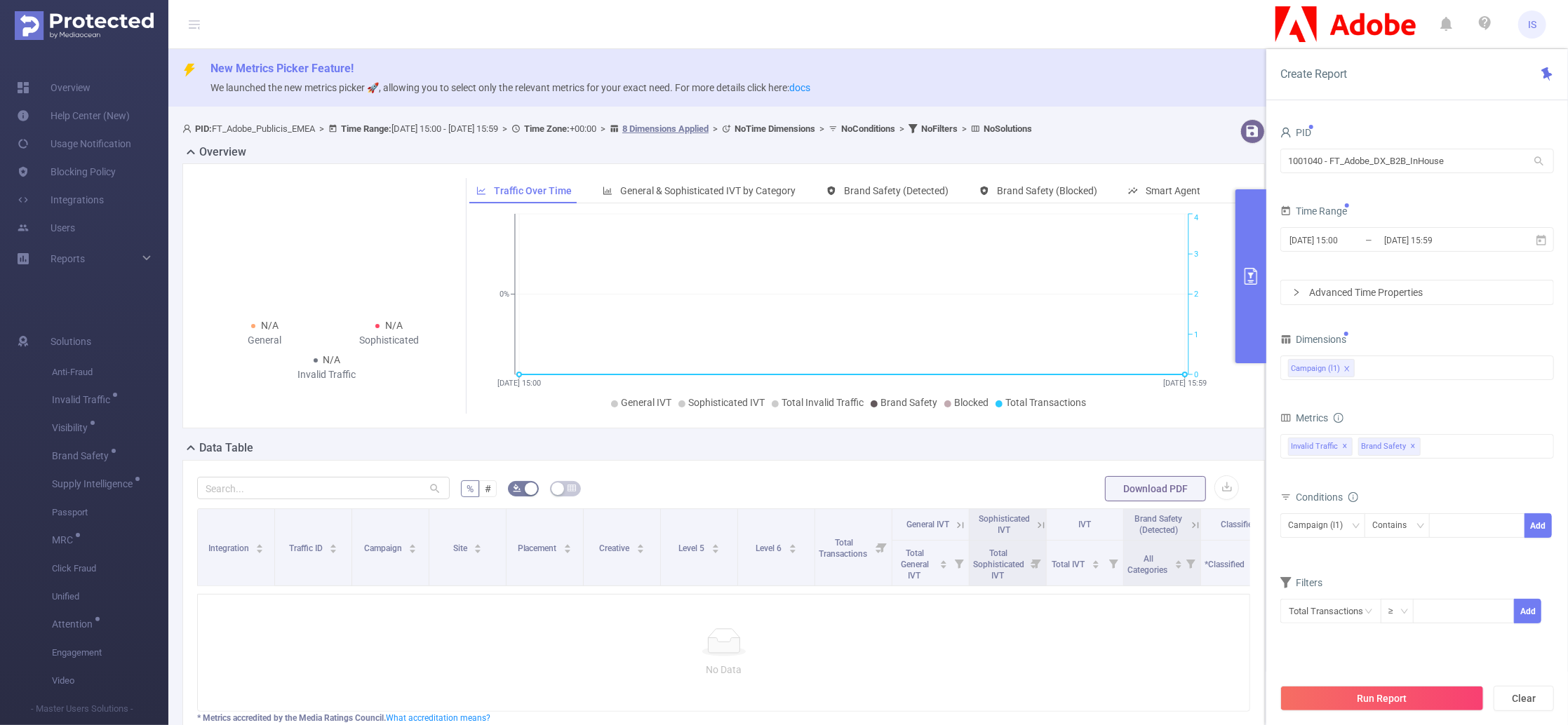
click at [1328, 284] on div "Advanced Time Properties" at bounding box center [1417, 292] width 272 height 24
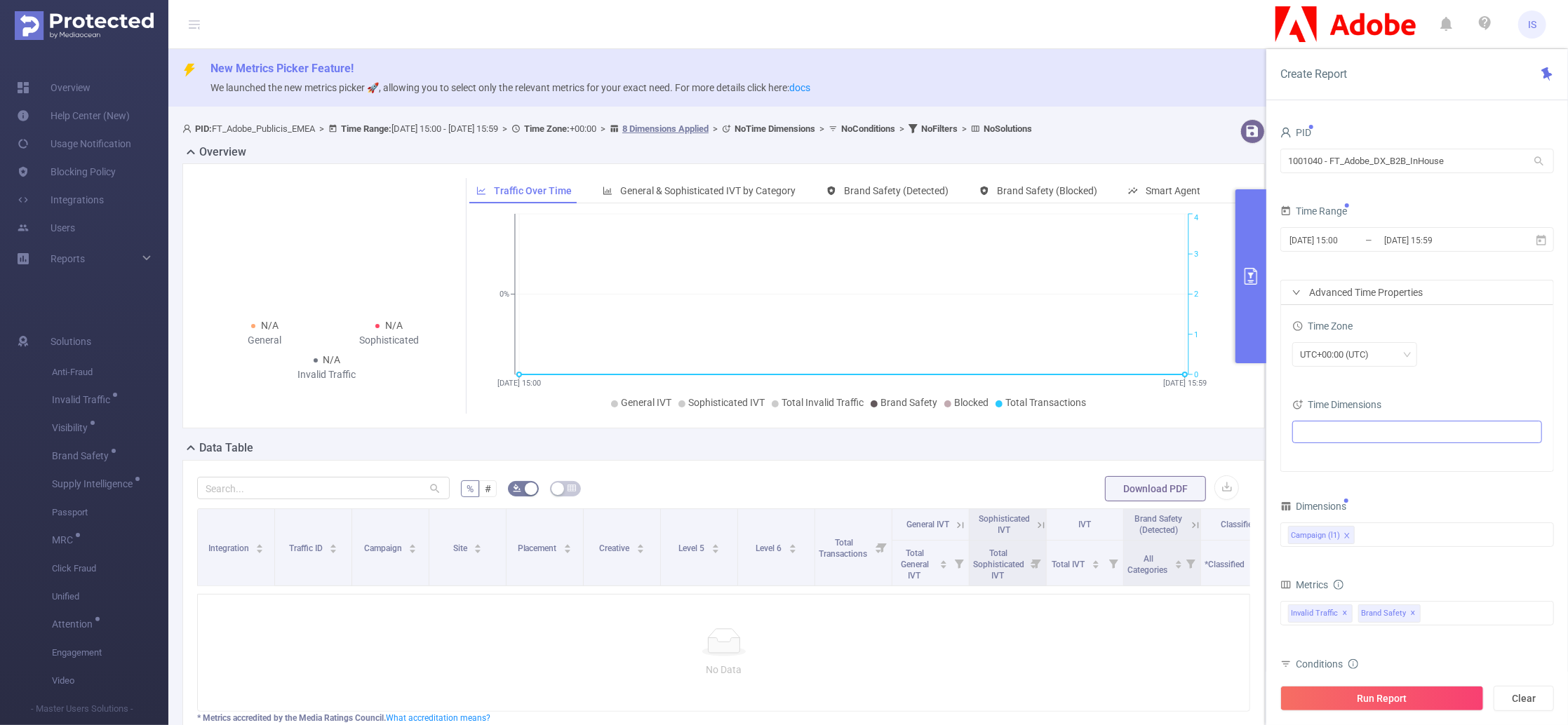
click at [1346, 426] on ul at bounding box center [1412, 432] width 231 height 21
click at [1302, 489] on span at bounding box center [1303, 482] width 17 height 17
click at [1326, 509] on span at bounding box center [1330, 507] width 11 height 11
click at [1419, 395] on div "Time Dimensions" at bounding box center [1417, 406] width 250 height 23
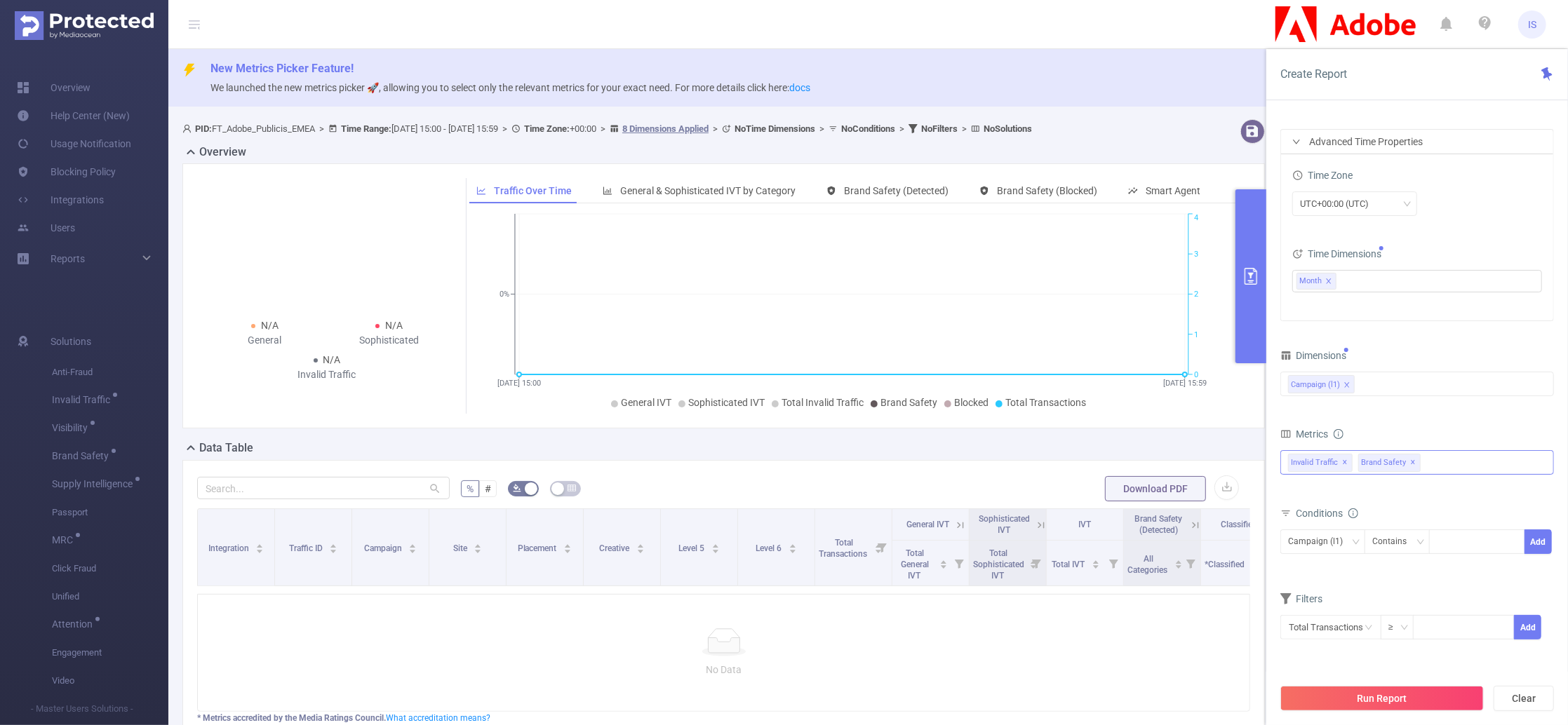
click at [1411, 465] on span "✕" at bounding box center [1414, 462] width 5 height 17
